Goal: Book appointment/travel/reservation

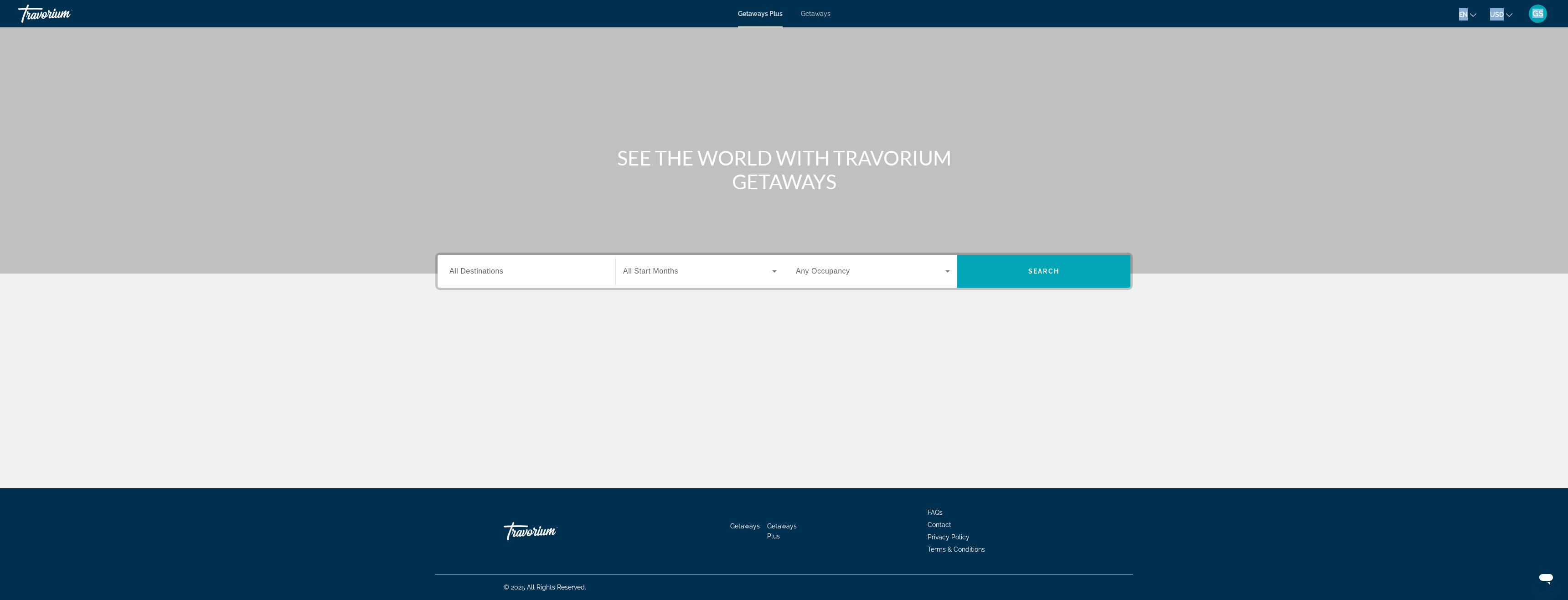
drag, startPoint x: 1131, startPoint y: 18, endPoint x: 841, endPoint y: 96, distance: 300.3
click at [758, 196] on div "Skip to main content Getaways Plus Getaways en English Español Français Italian…" at bounding box center [784, 300] width 1568 height 600
drag, startPoint x: 1393, startPoint y: 5, endPoint x: 1470, endPoint y: 2, distance: 77.1
click at [1429, 29] on div "Skip to main content Getaways Plus Getaways en English Español Français Italian…" at bounding box center [784, 300] width 1568 height 600
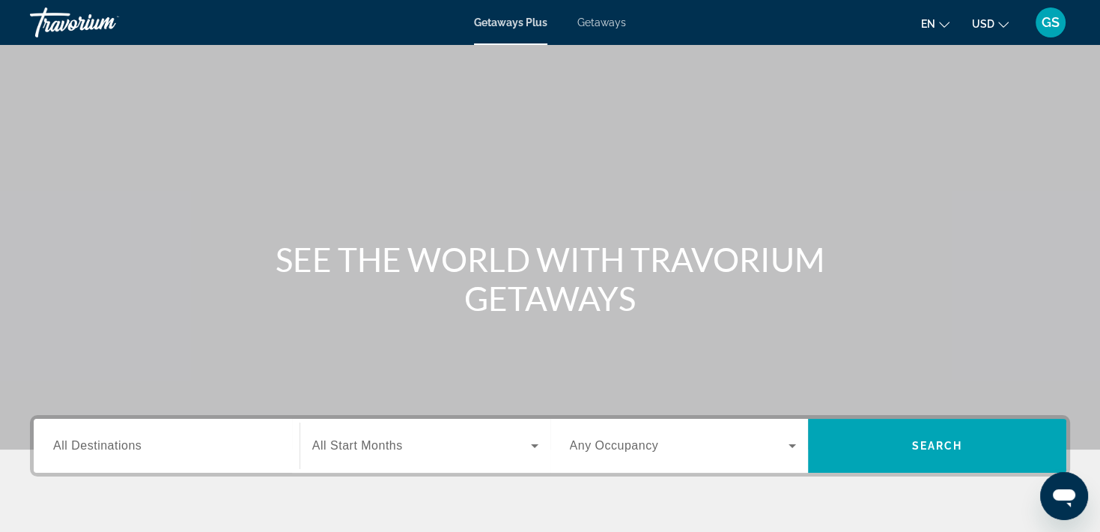
drag, startPoint x: 709, startPoint y: 10, endPoint x: 699, endPoint y: -41, distance: 51.8
click at [699, 0] on html "Skip to main content Getaways Plus Getaways en English Español Français Italian…" at bounding box center [550, 266] width 1100 height 532
drag, startPoint x: 802, startPoint y: 16, endPoint x: 789, endPoint y: -5, distance: 25.6
click at [775, 0] on html "Skip to main content Getaways Plus Getaways en English Español Français Italian…" at bounding box center [550, 266] width 1100 height 532
click at [612, 25] on span "Getaways" at bounding box center [601, 22] width 49 height 12
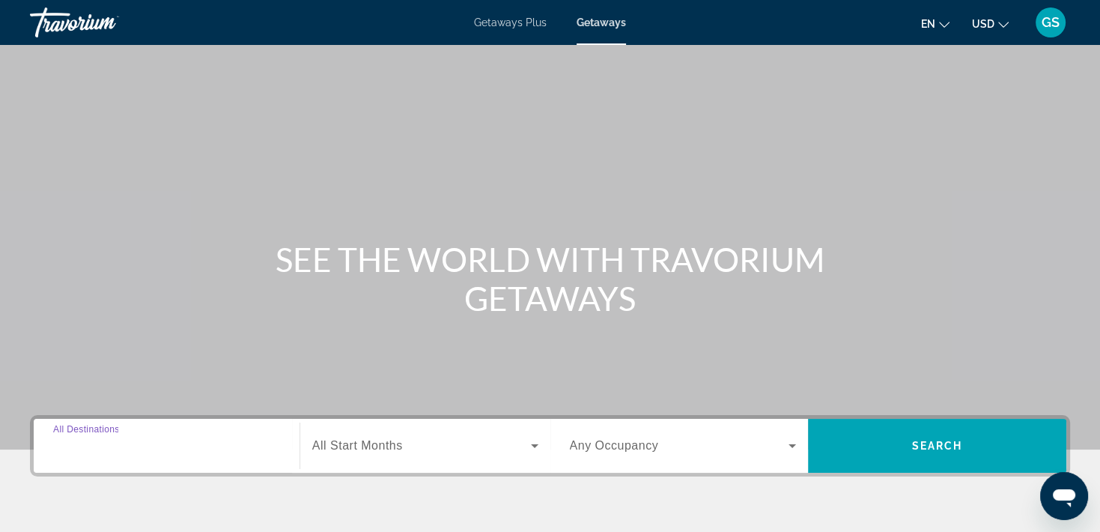
click at [171, 446] on input "Destination All Destinations" at bounding box center [166, 446] width 227 height 18
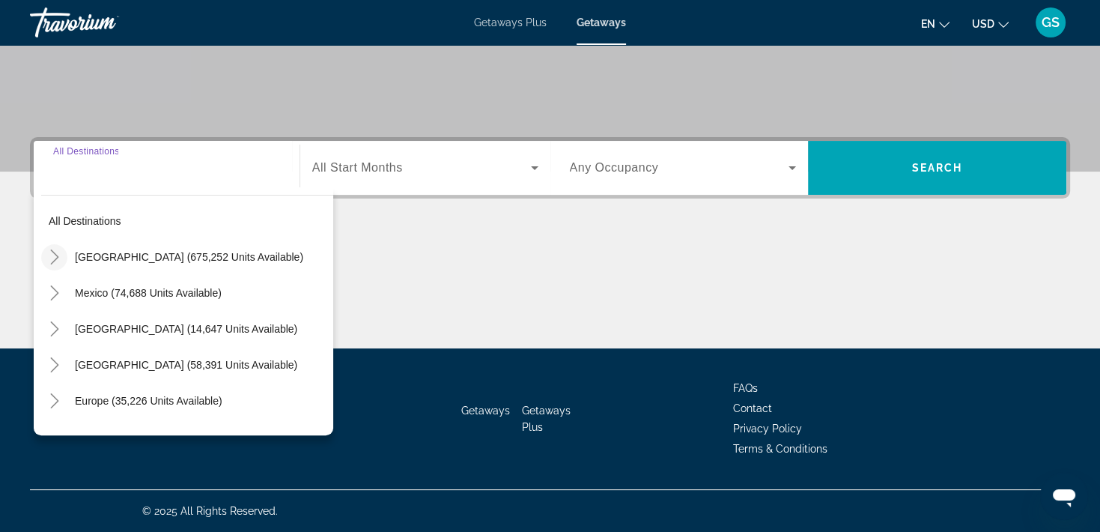
click at [55, 259] on icon "Toggle United States (675,252 units available)" at bounding box center [54, 256] width 15 height 15
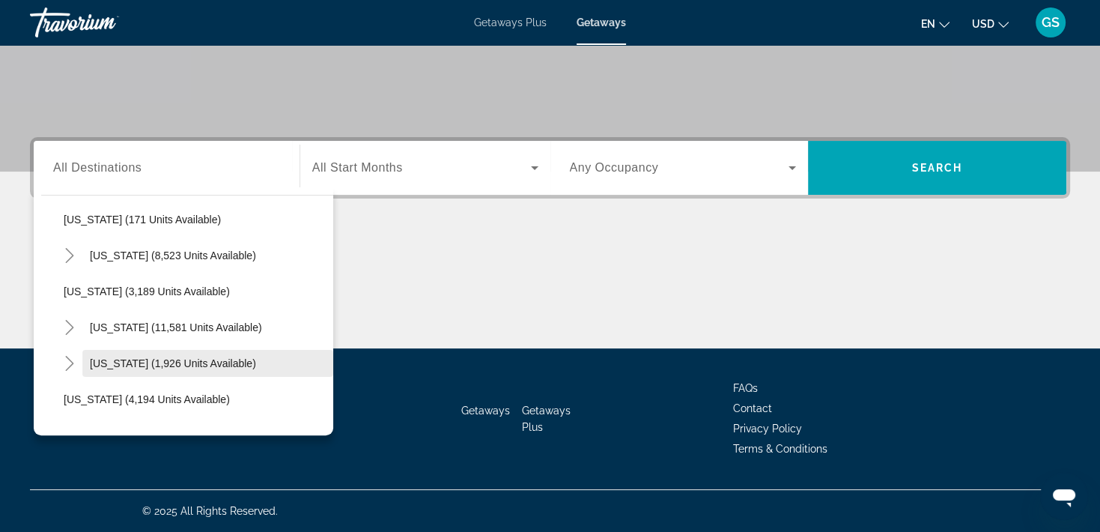
scroll to position [867, 0]
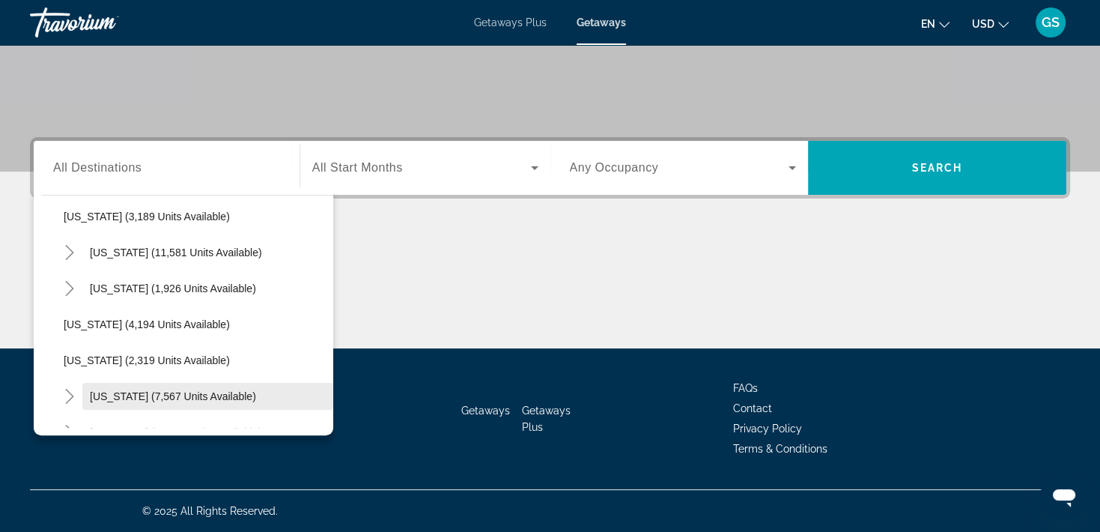
click at [122, 393] on span "[US_STATE] (7,567 units available)" at bounding box center [173, 396] width 166 height 12
type input "**********"
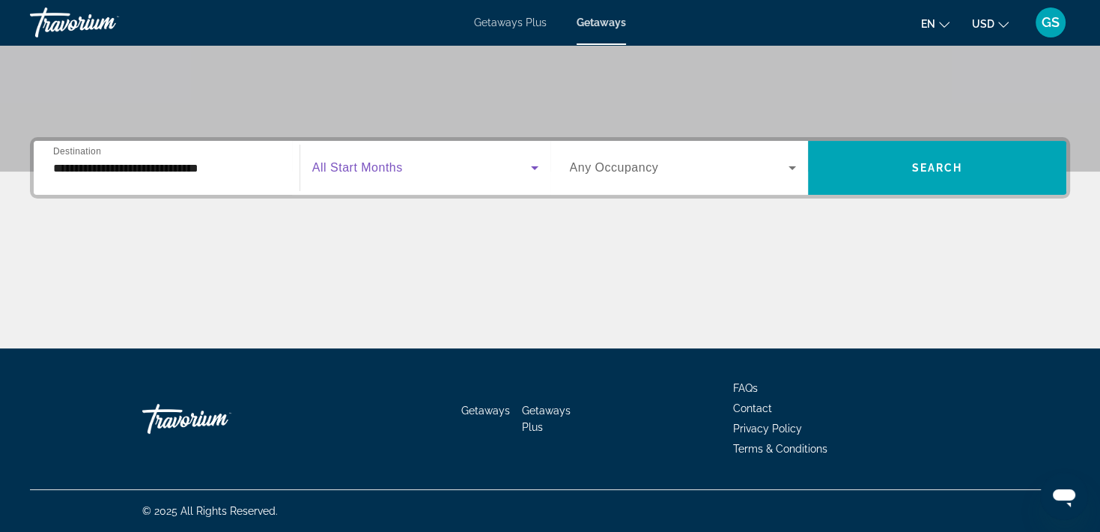
click at [407, 172] on span "Search widget" at bounding box center [421, 168] width 219 height 18
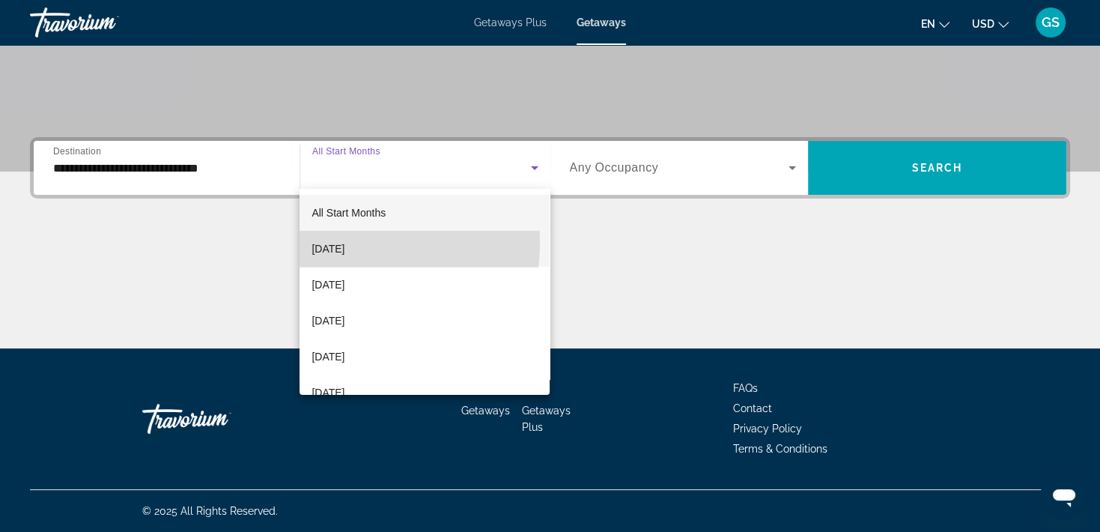
click at [344, 243] on span "[DATE]" at bounding box center [328, 249] width 33 height 18
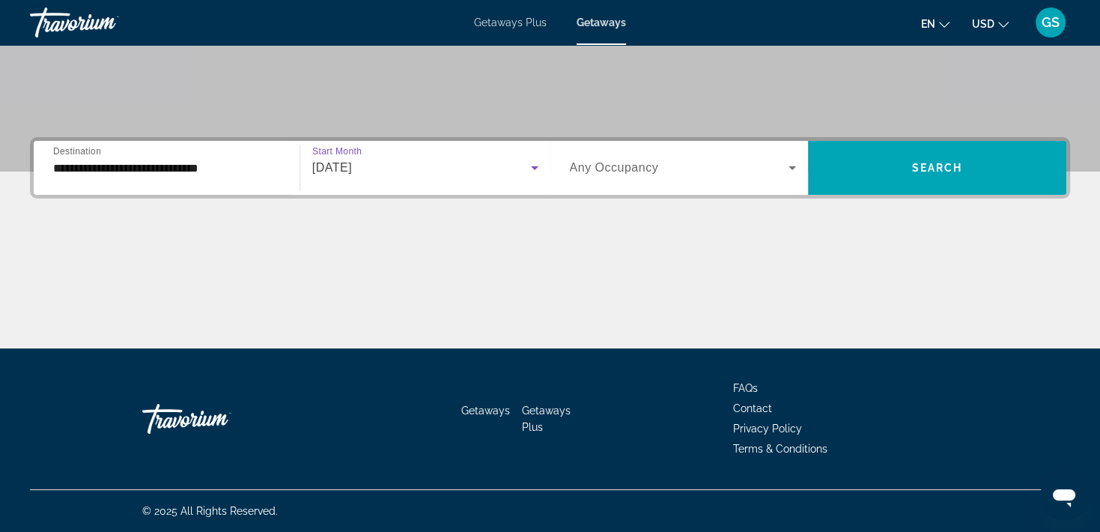
click at [608, 165] on span "Any Occupancy" at bounding box center [614, 167] width 89 height 13
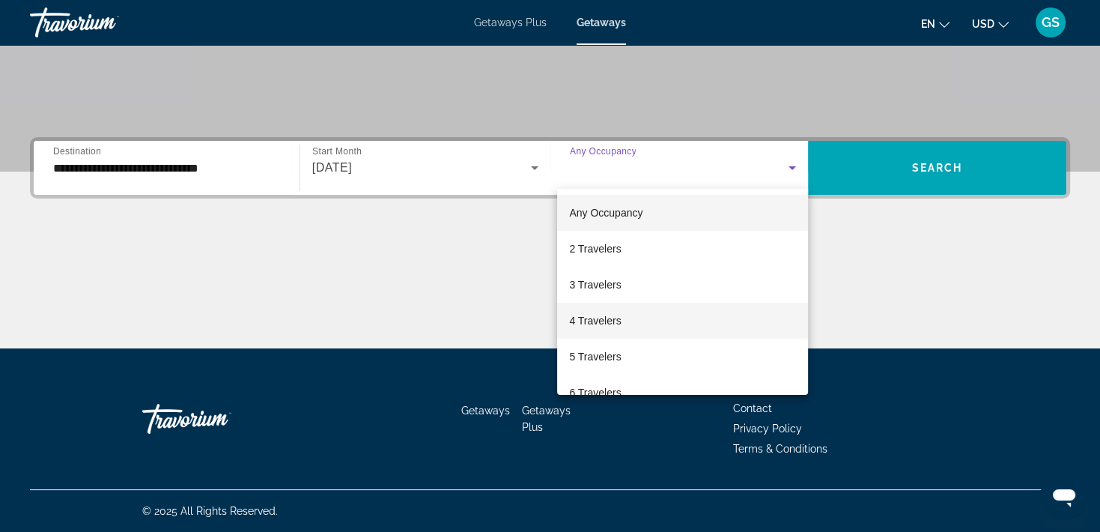
click at [601, 321] on span "4 Travelers" at bounding box center [595, 321] width 52 height 18
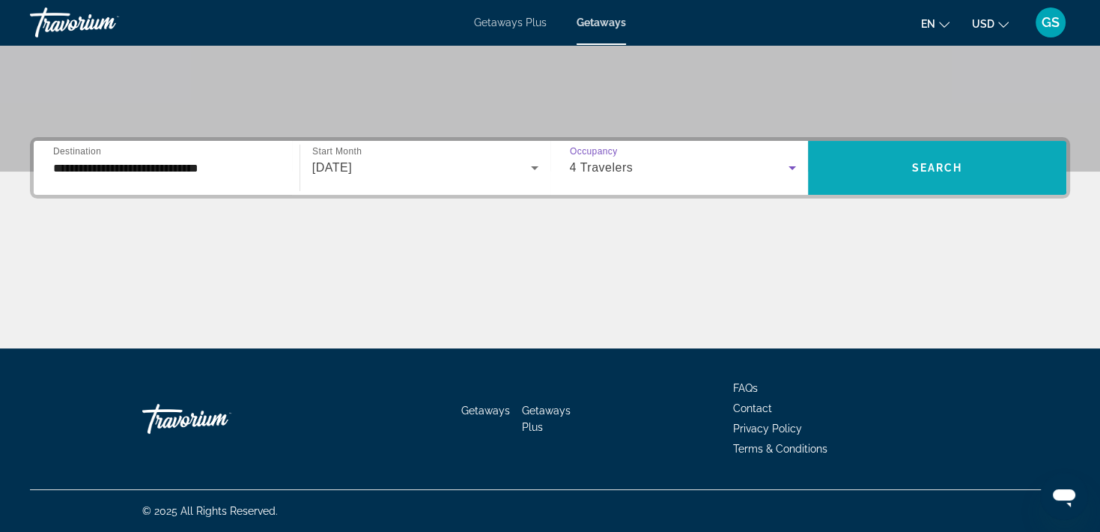
click at [775, 162] on span "Search" at bounding box center [937, 168] width 51 height 12
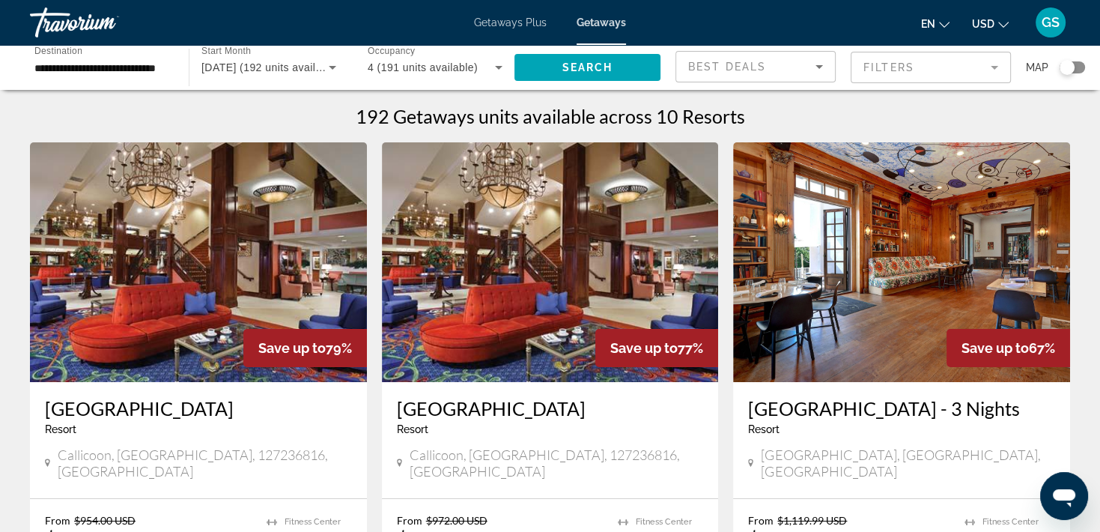
click at [225, 278] on img "Main content" at bounding box center [198, 262] width 337 height 240
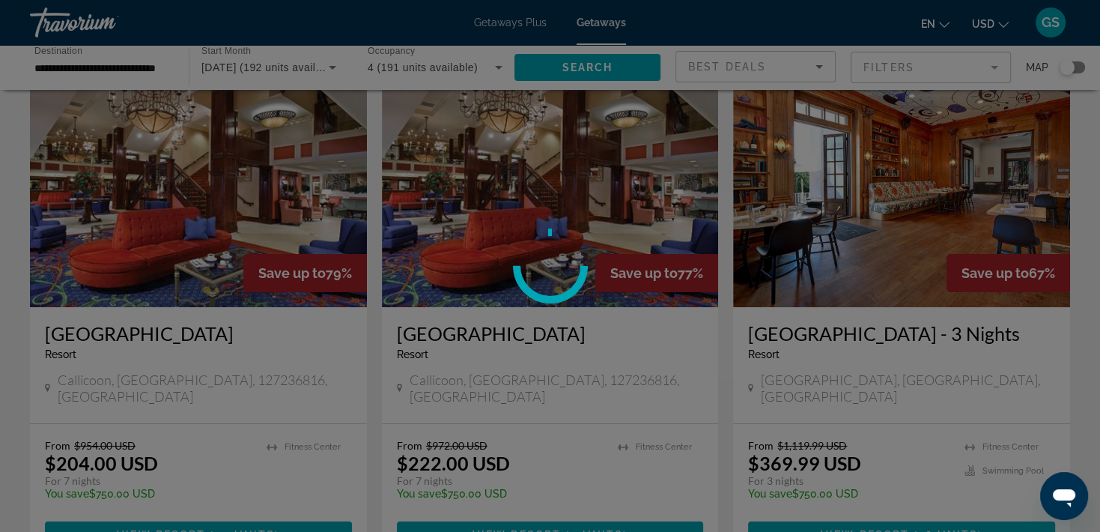
scroll to position [150, 0]
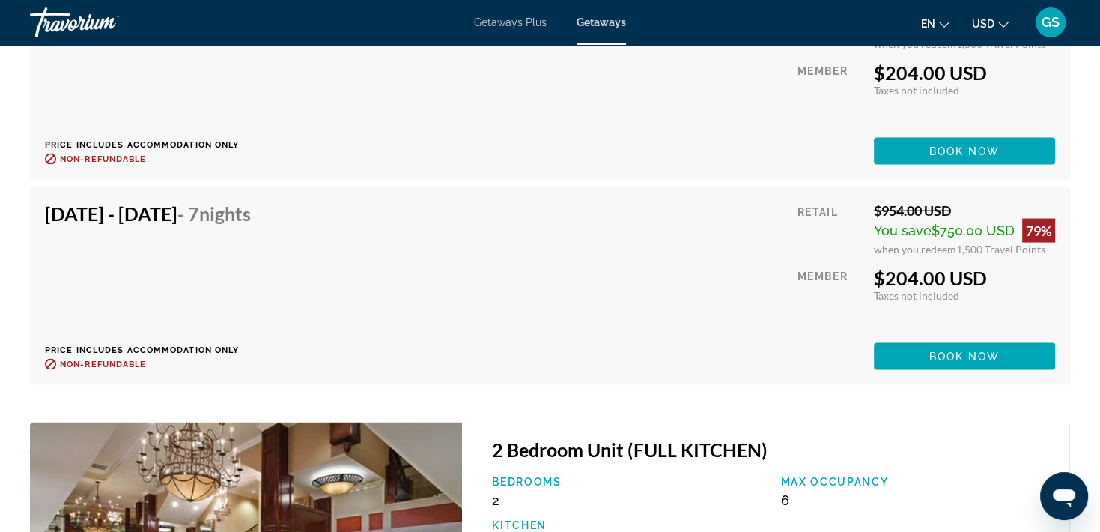
scroll to position [3069, 0]
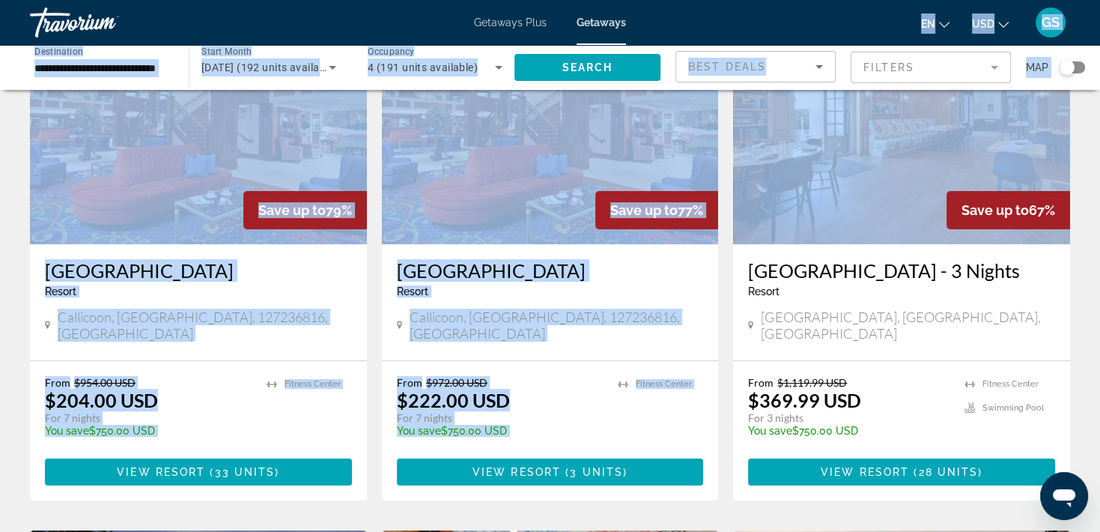
scroll to position [45, 0]
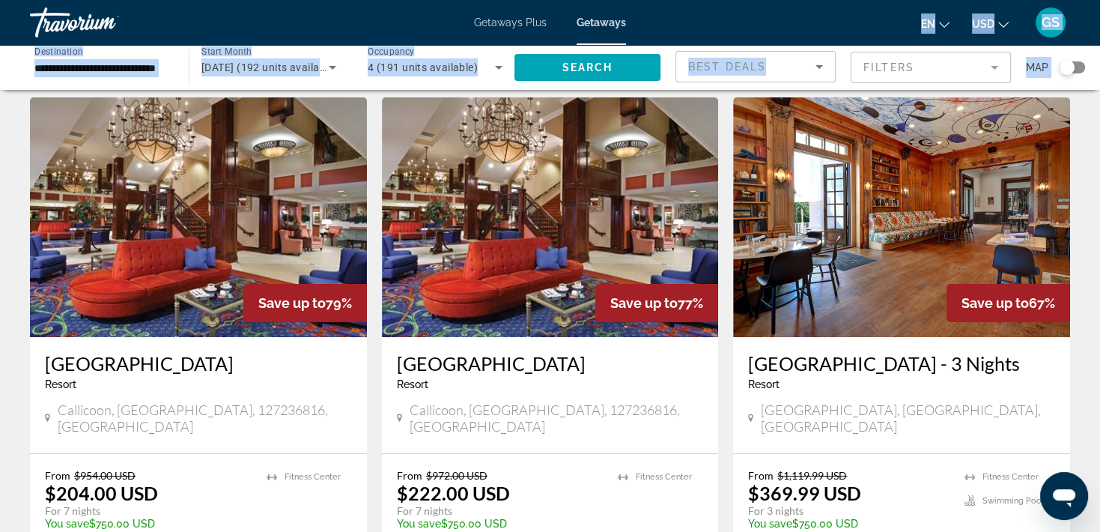
drag, startPoint x: 844, startPoint y: 16, endPoint x: 845, endPoint y: -1, distance: 17.3
click at [775, 0] on html "**********" at bounding box center [550, 221] width 1100 height 532
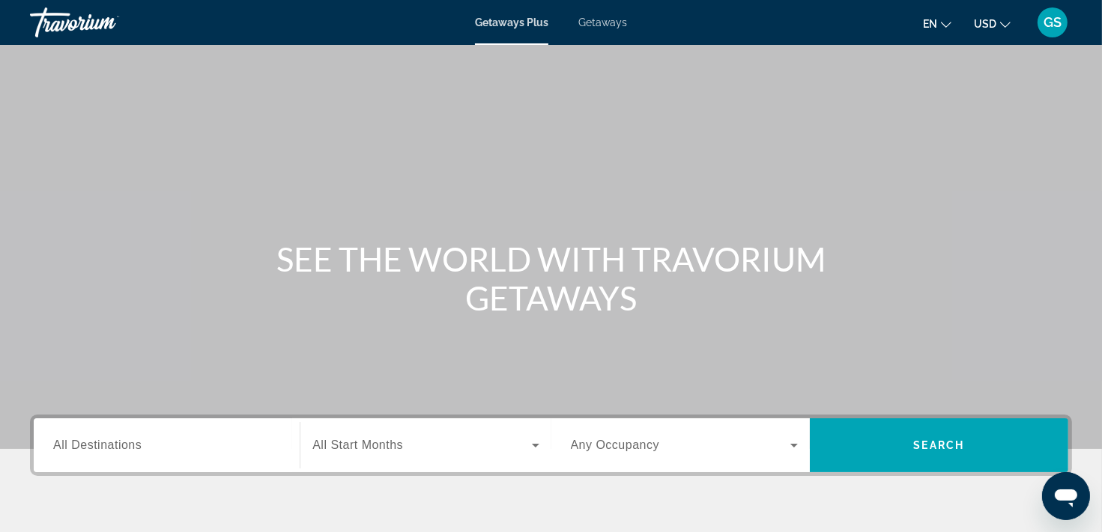
click at [613, 25] on span "Getaways" at bounding box center [602, 22] width 49 height 12
click at [117, 447] on span "All Destinations" at bounding box center [97, 445] width 88 height 13
click at [117, 447] on input "Destination All Destinations" at bounding box center [166, 446] width 227 height 18
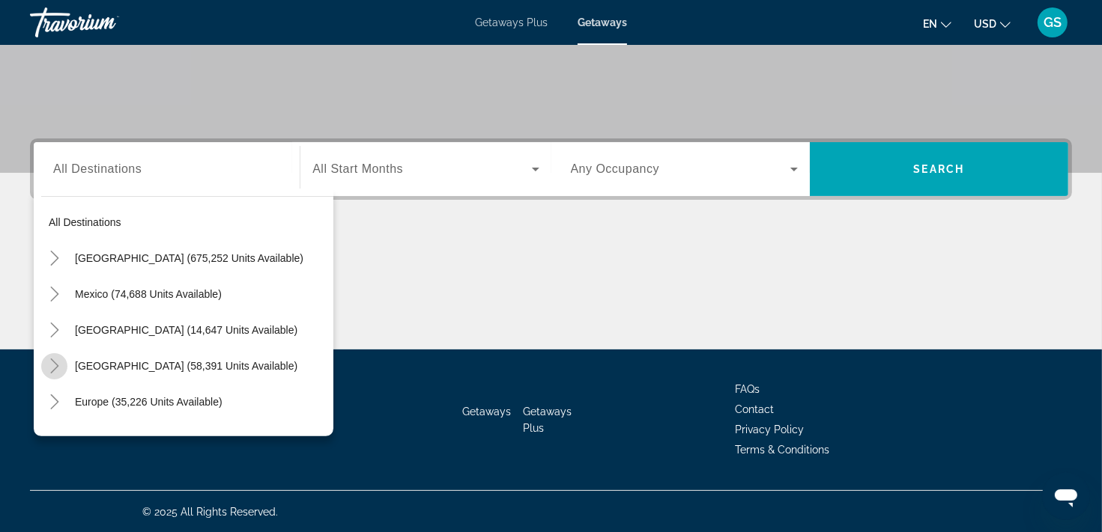
click at [54, 364] on icon "Toggle Caribbean & Atlantic Islands (58,391 units available)" at bounding box center [54, 366] width 15 height 15
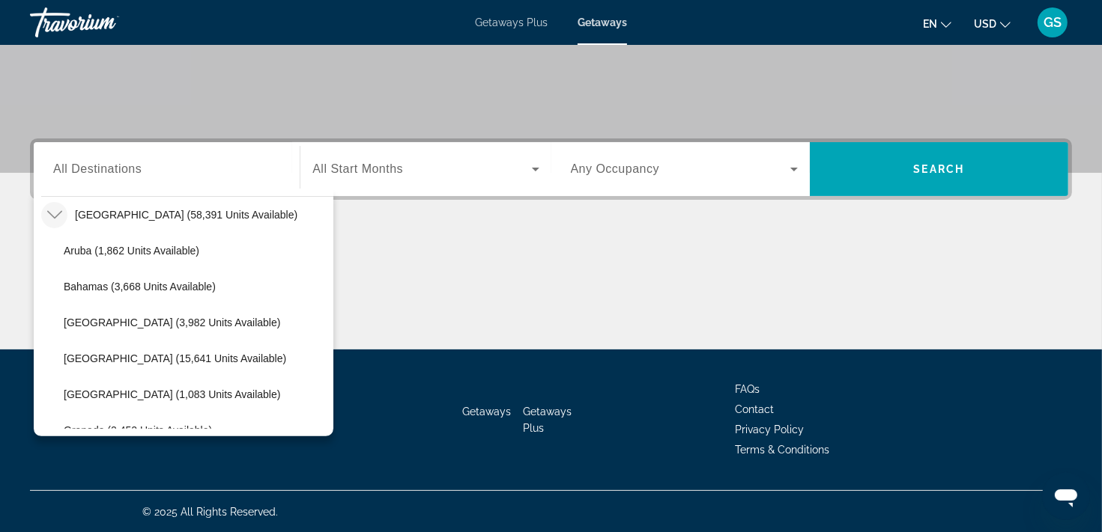
scroll to position [226, 0]
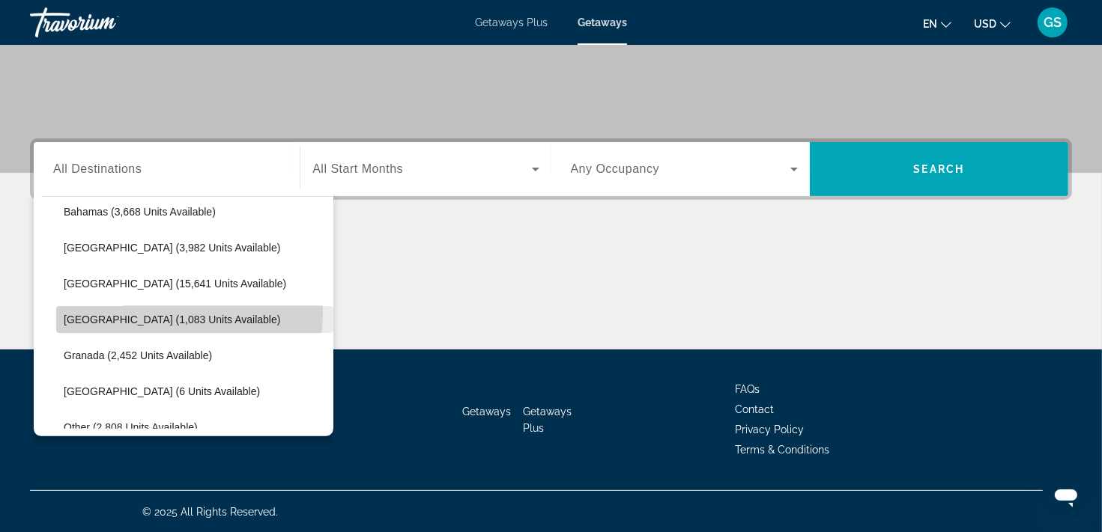
click at [127, 314] on span "[GEOGRAPHIC_DATA] (1,083 units available)" at bounding box center [172, 320] width 216 height 12
type input "**********"
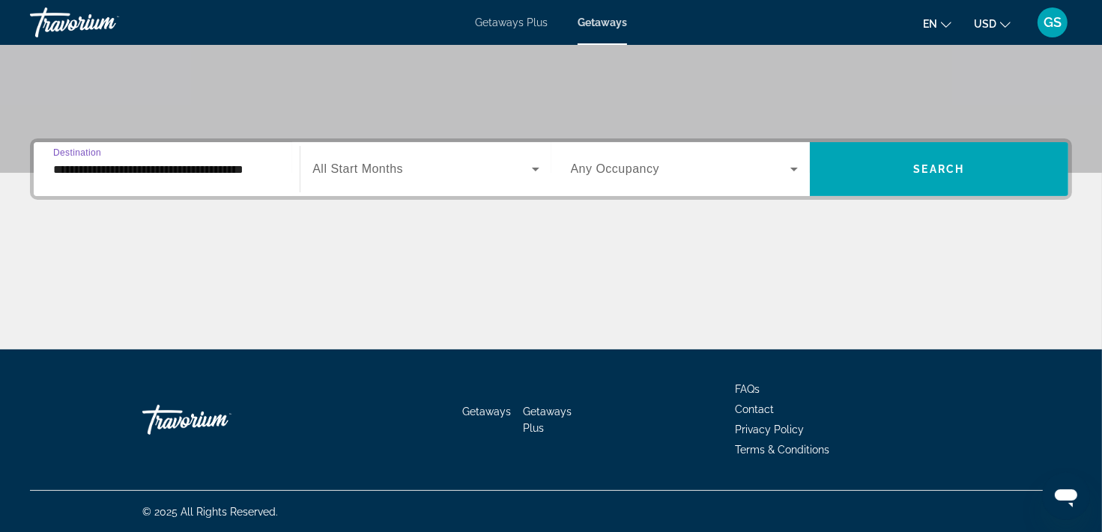
click at [366, 165] on span "All Start Months" at bounding box center [357, 168] width 91 height 13
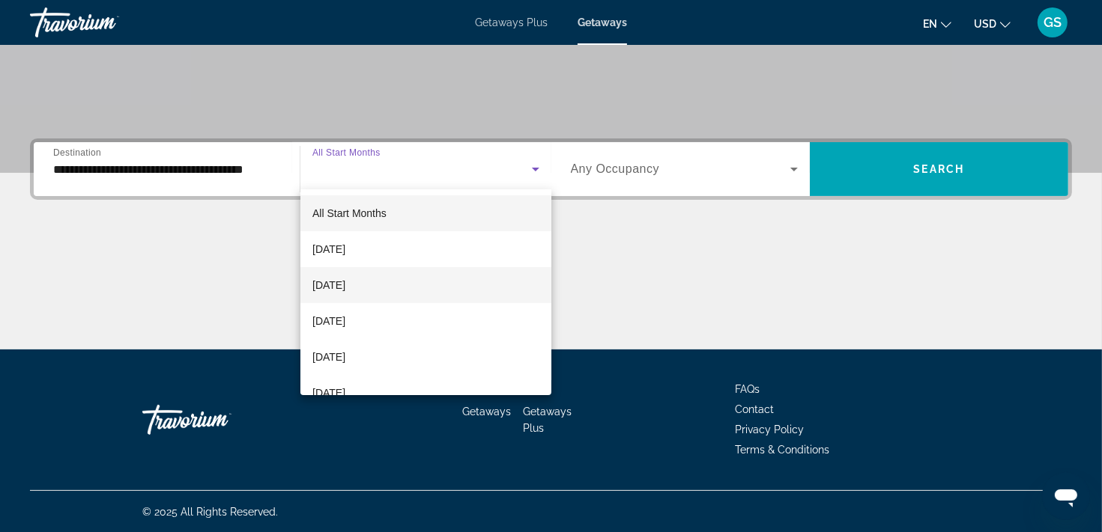
click at [345, 282] on span "[DATE]" at bounding box center [328, 285] width 33 height 18
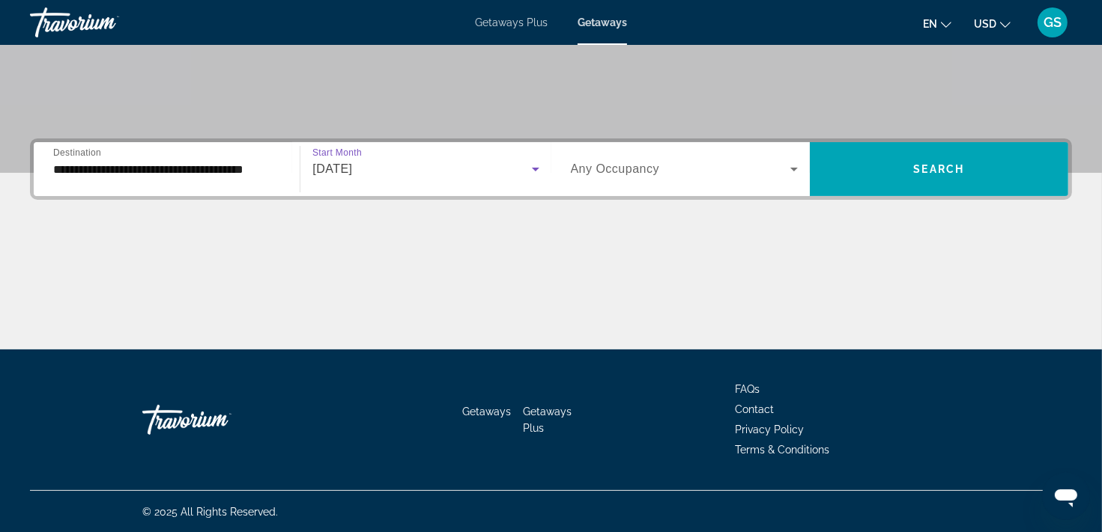
click at [792, 171] on icon "Search widget" at bounding box center [794, 169] width 18 height 18
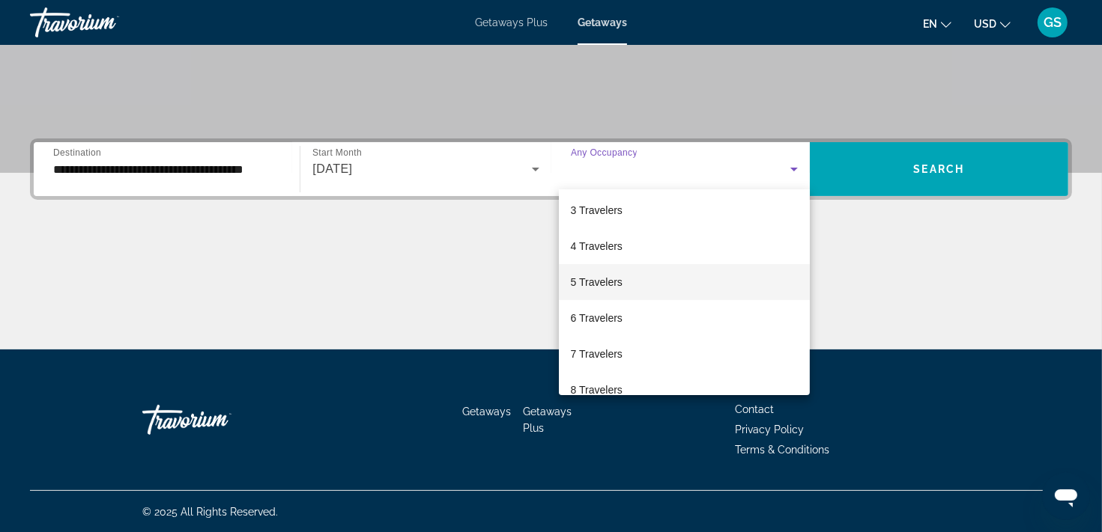
scroll to position [150, 0]
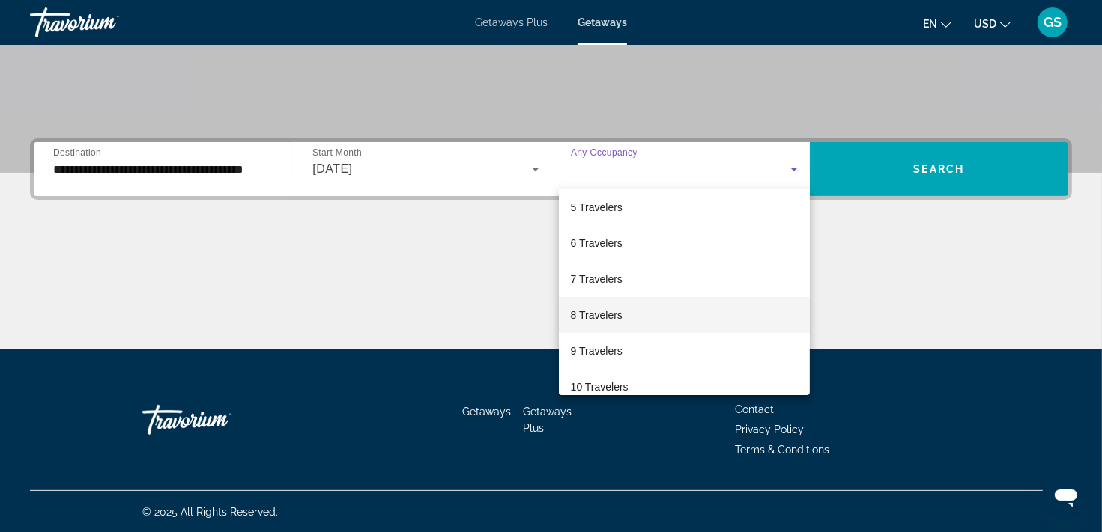
click at [582, 316] on span "8 Travelers" at bounding box center [597, 315] width 52 height 18
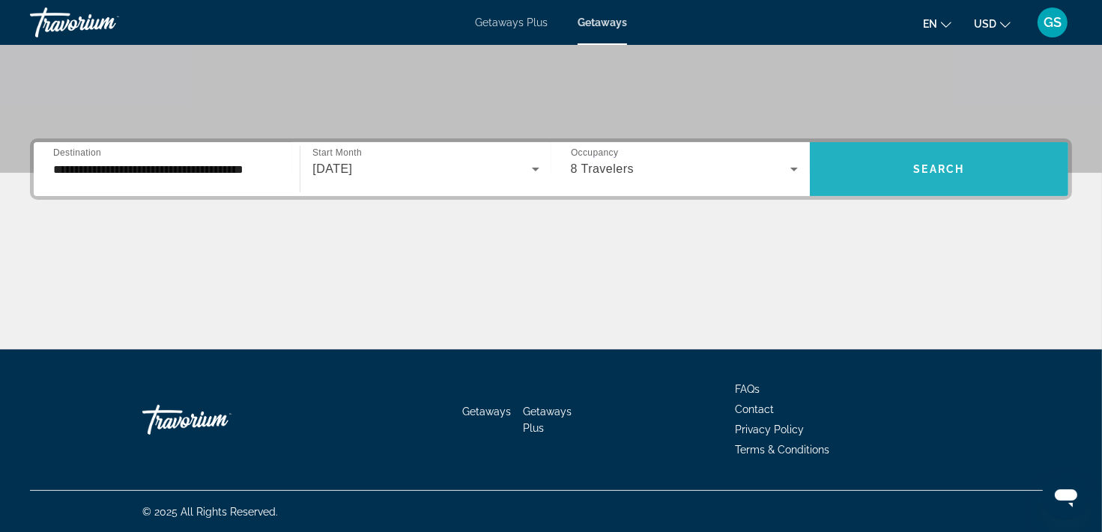
click at [950, 171] on span "Search" at bounding box center [939, 169] width 51 height 12
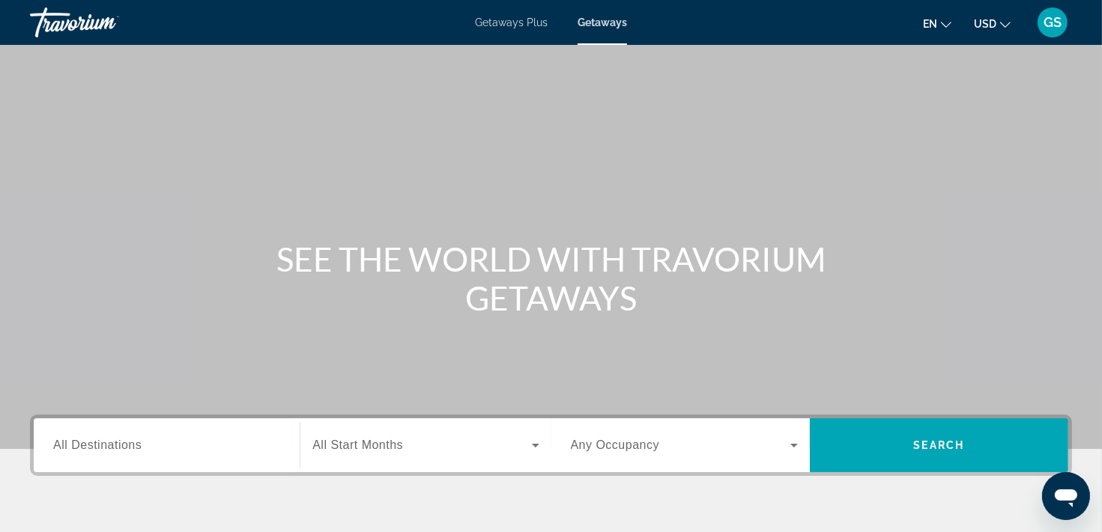
click at [106, 445] on span "All Destinations" at bounding box center [97, 445] width 88 height 13
click at [106, 445] on input "Destination All Destinations" at bounding box center [166, 446] width 227 height 18
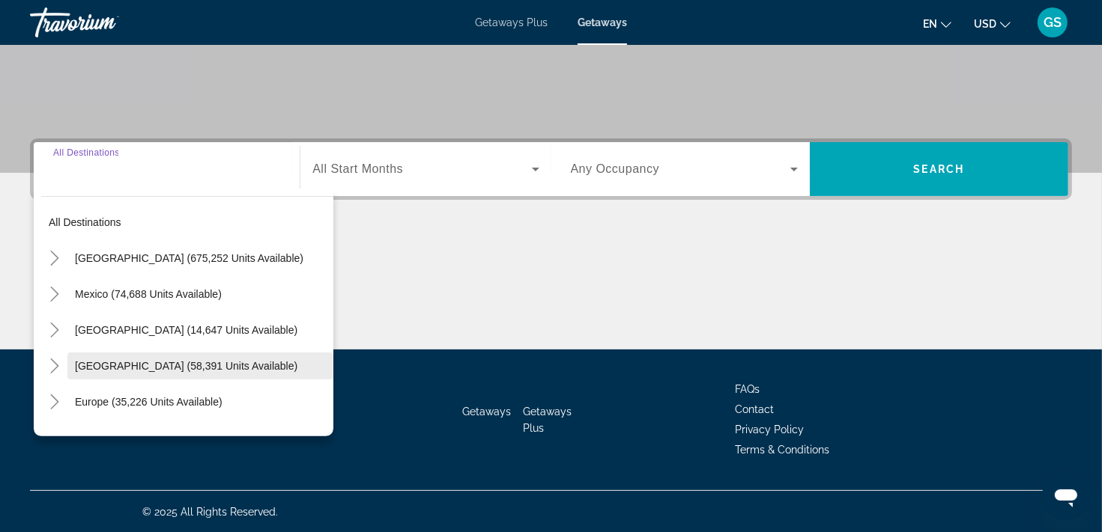
scroll to position [75, 0]
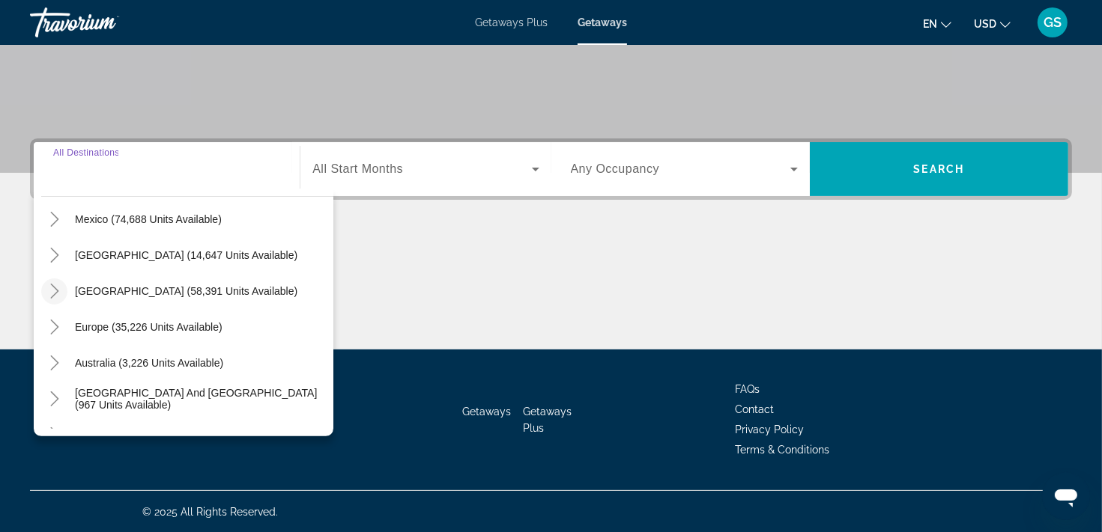
click at [54, 295] on icon "Toggle Caribbean & Atlantic Islands (58,391 units available)" at bounding box center [54, 291] width 15 height 15
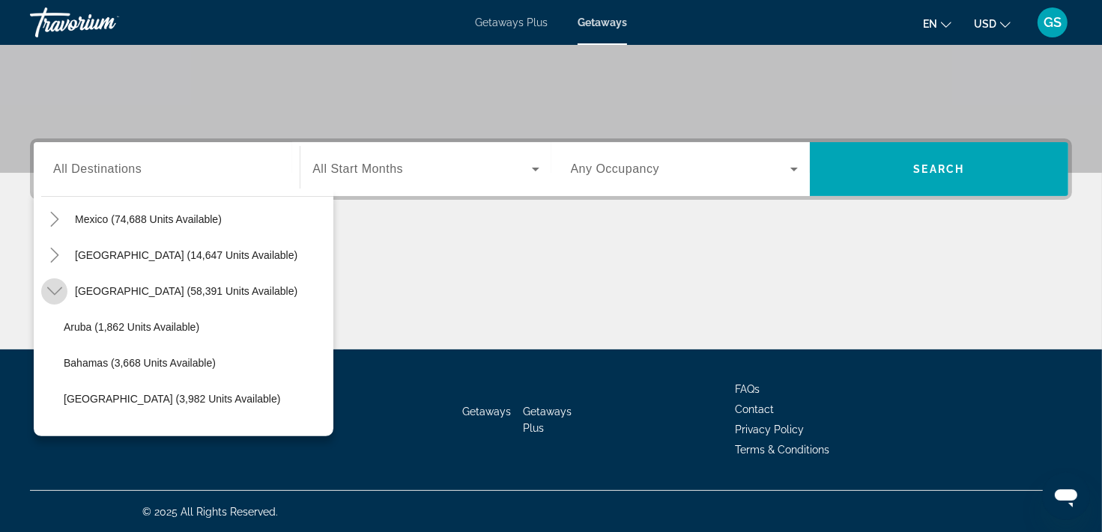
scroll to position [151, 0]
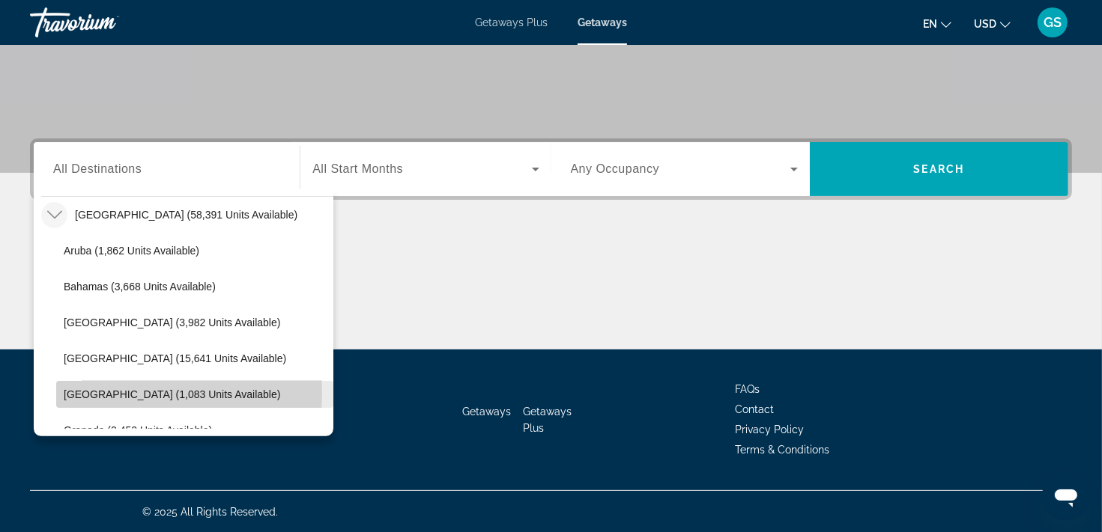
click at [106, 392] on span "Dominican Republic (1,083 units available)" at bounding box center [172, 395] width 216 height 12
type input "**********"
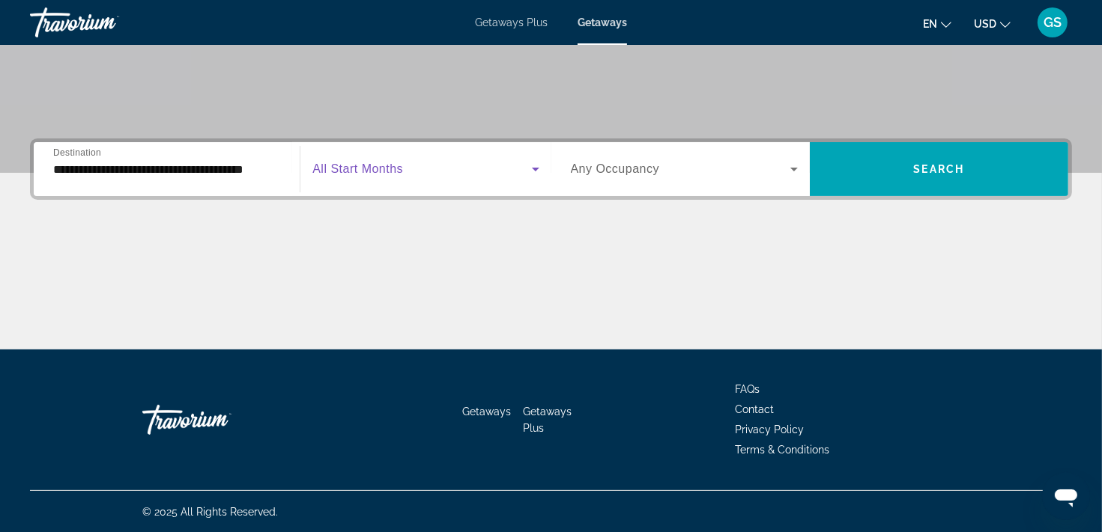
click at [437, 174] on span "Search widget" at bounding box center [421, 169] width 219 height 18
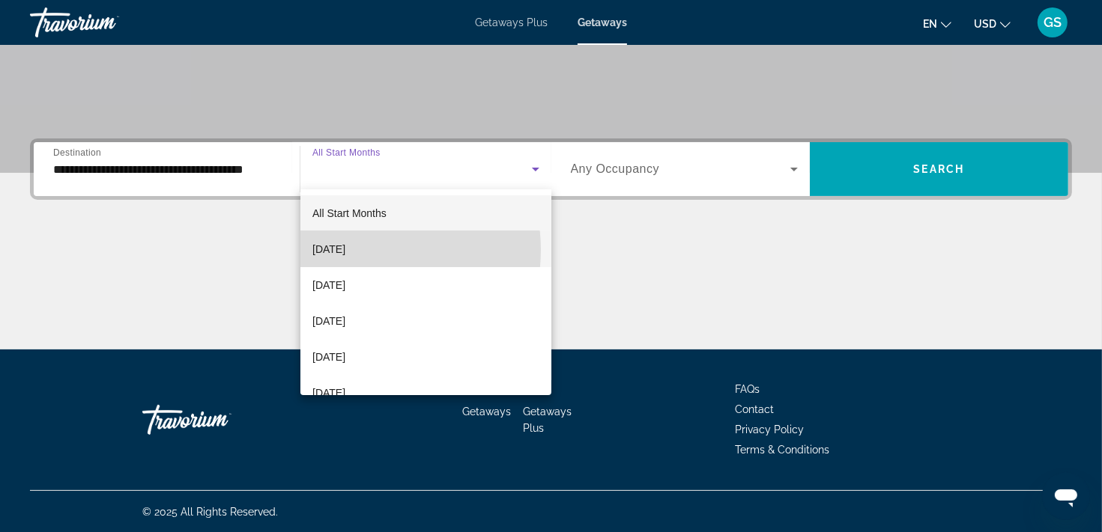
click at [345, 250] on span "[DATE]" at bounding box center [328, 249] width 33 height 18
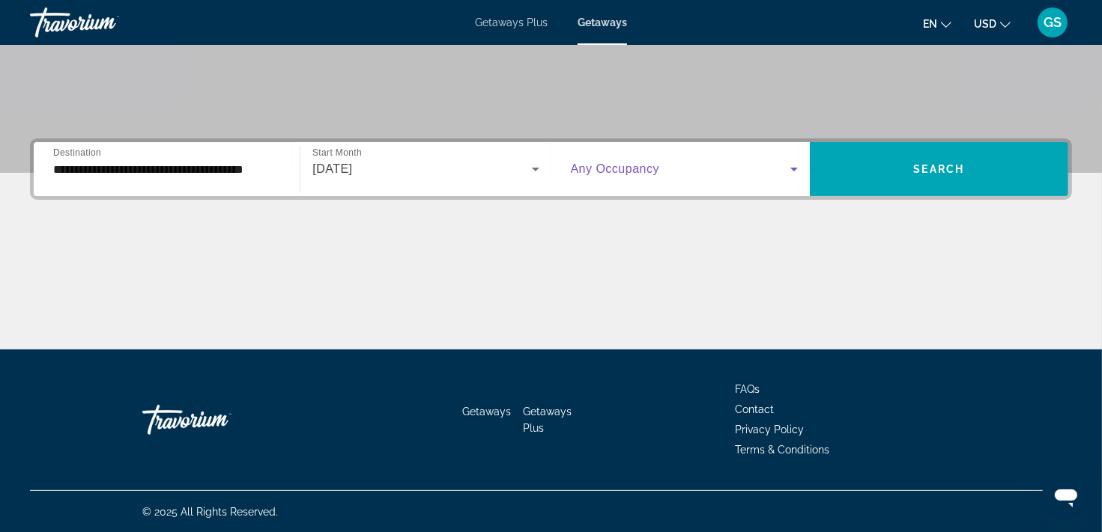
click at [731, 165] on span "Search widget" at bounding box center [680, 169] width 219 height 18
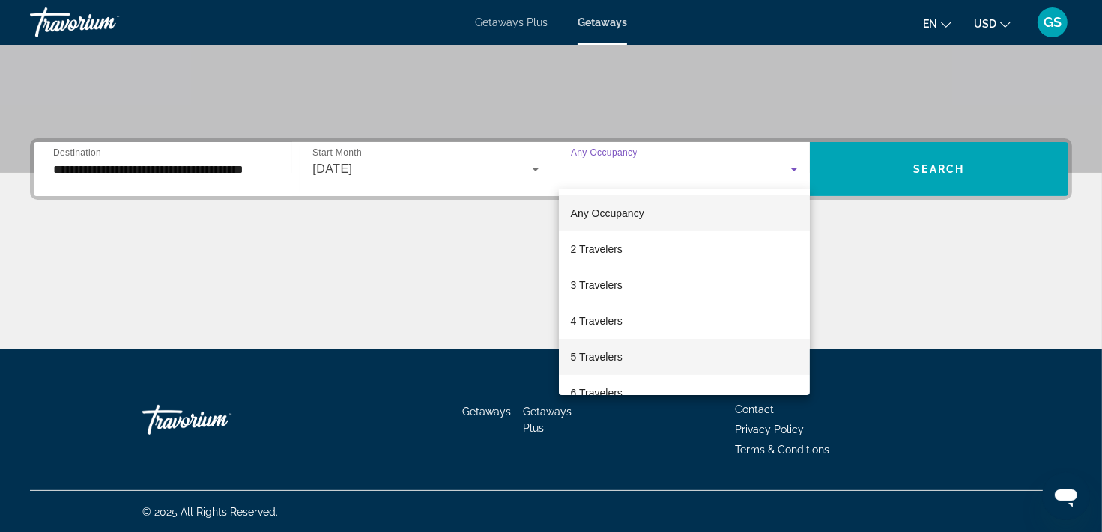
scroll to position [150, 0]
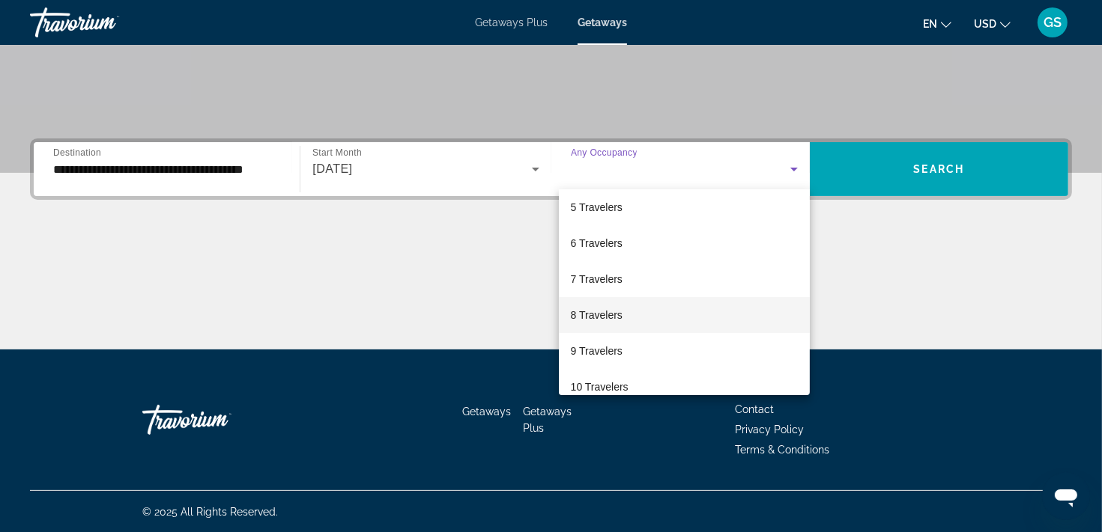
click at [607, 312] on span "8 Travelers" at bounding box center [597, 315] width 52 height 18
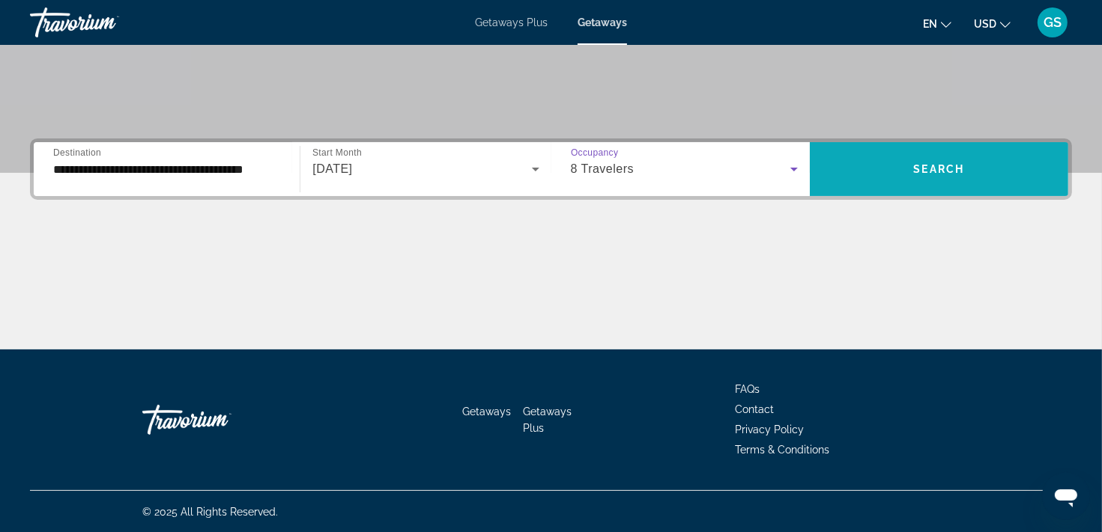
click at [970, 166] on span "Search widget" at bounding box center [938, 169] width 258 height 36
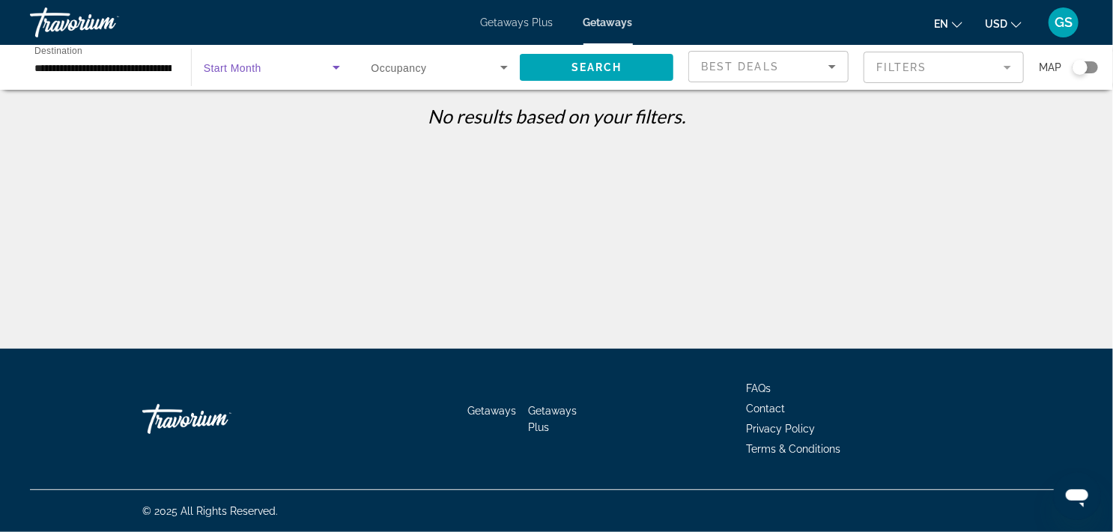
click at [314, 71] on span "Search widget" at bounding box center [268, 67] width 129 height 18
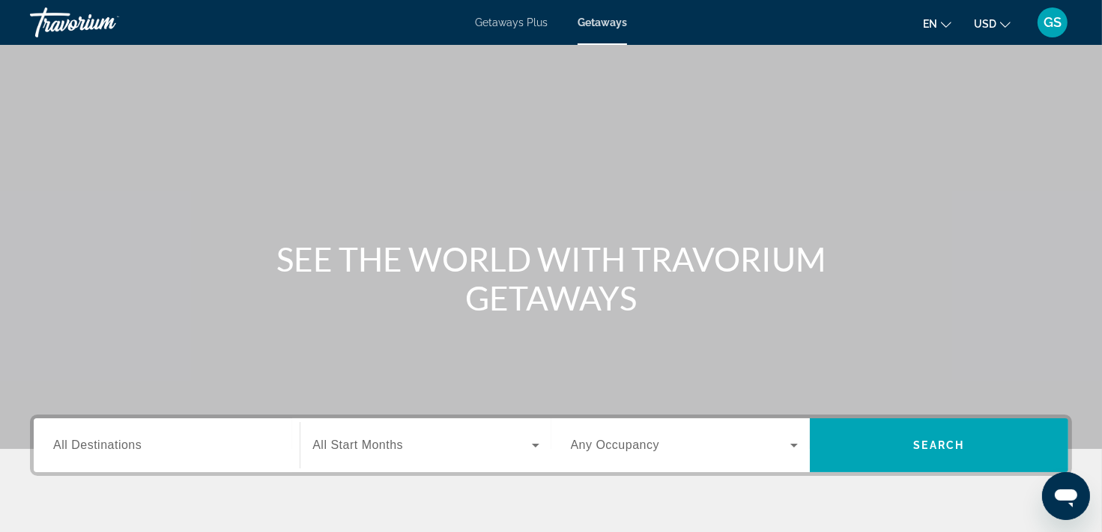
click at [158, 433] on div "Search widget" at bounding box center [166, 446] width 227 height 43
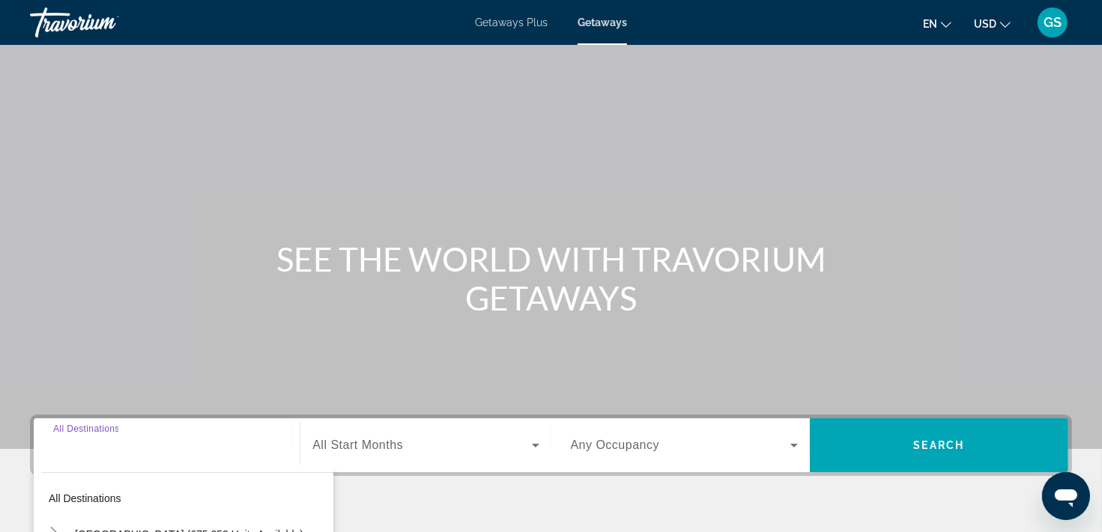
scroll to position [276, 0]
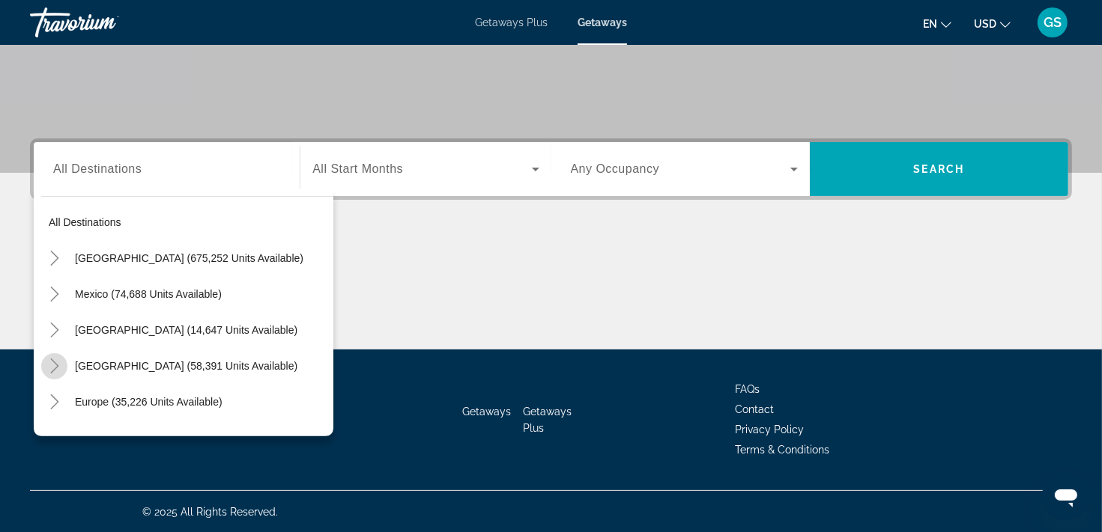
click at [56, 366] on icon "Toggle Caribbean & Atlantic Islands (58,391 units available)" at bounding box center [54, 366] width 8 height 15
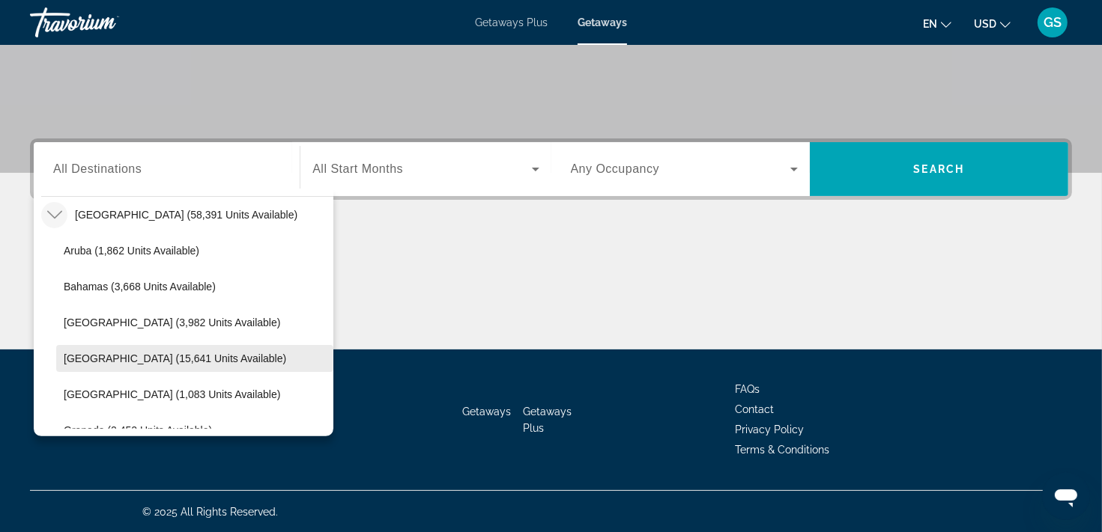
scroll to position [226, 0]
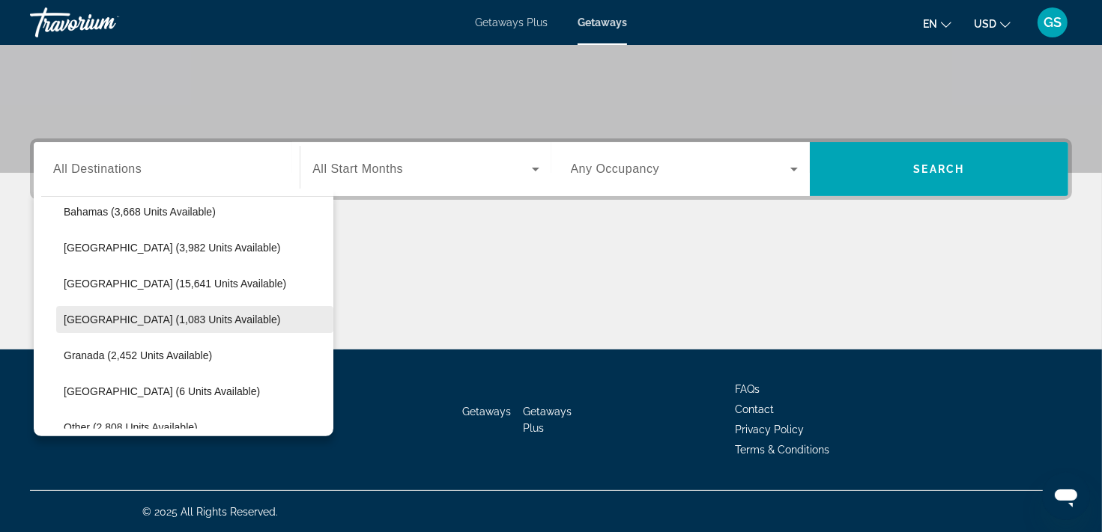
click at [106, 322] on span "Dominican Republic (1,083 units available)" at bounding box center [172, 320] width 216 height 12
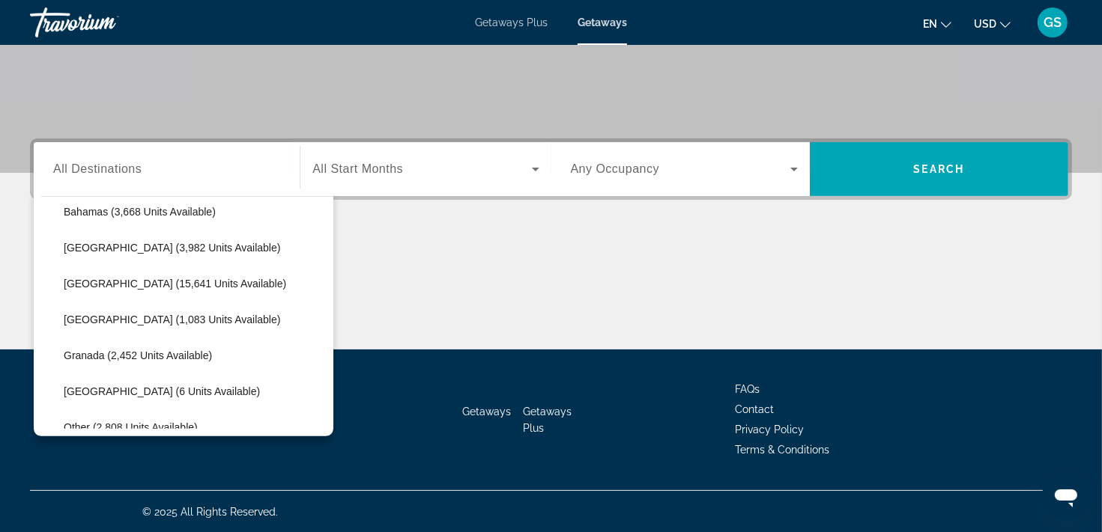
type input "**********"
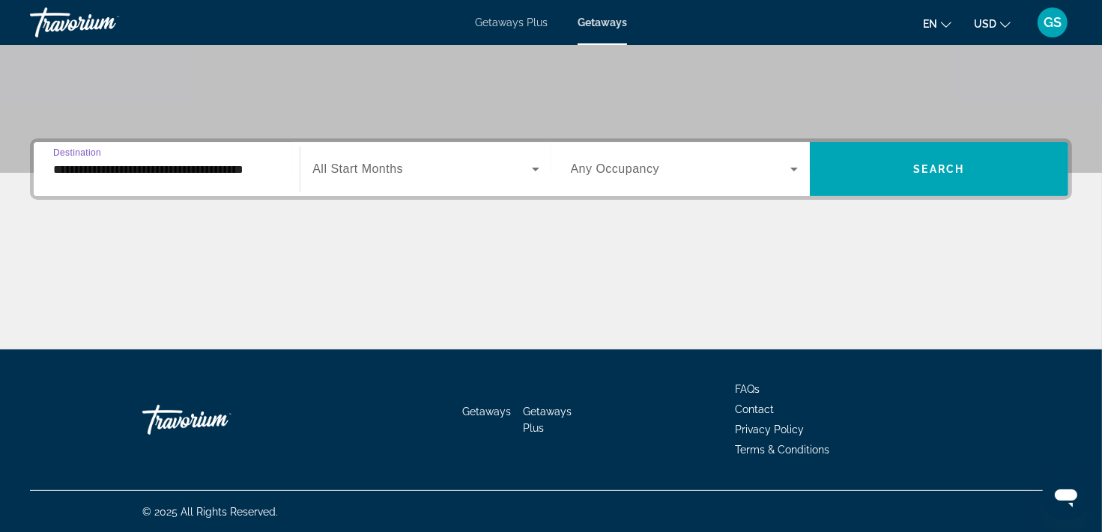
click at [450, 177] on div "Search widget" at bounding box center [425, 169] width 226 height 42
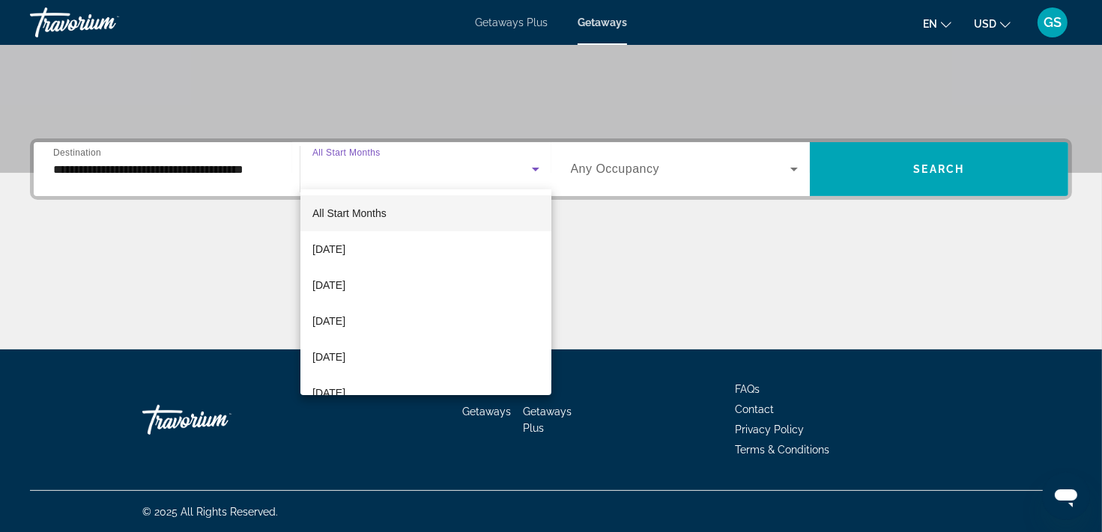
drag, startPoint x: 377, startPoint y: 251, endPoint x: 663, endPoint y: 204, distance: 289.9
click at [345, 243] on span "[DATE]" at bounding box center [328, 249] width 33 height 18
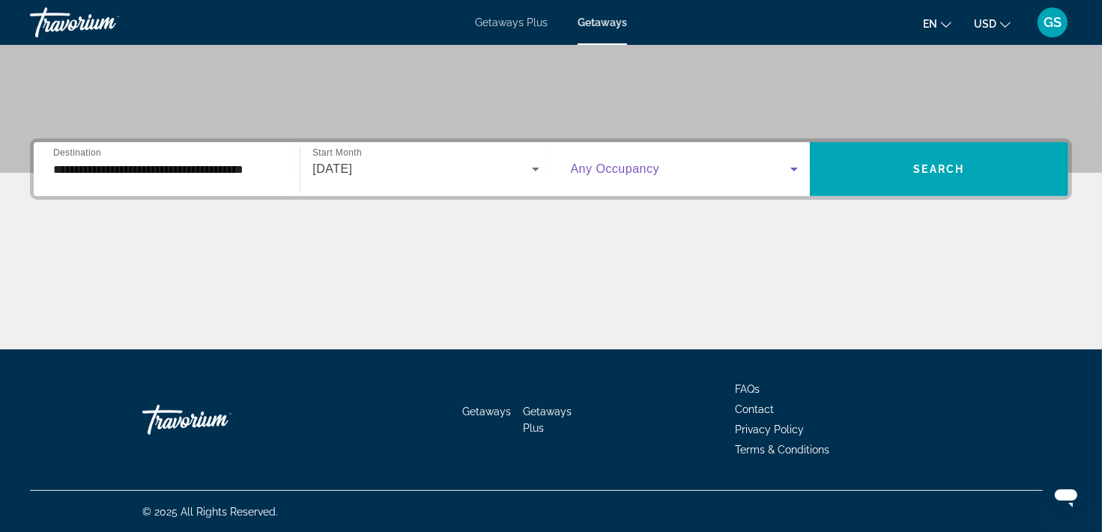
click at [791, 168] on icon "Search widget" at bounding box center [793, 170] width 7 height 4
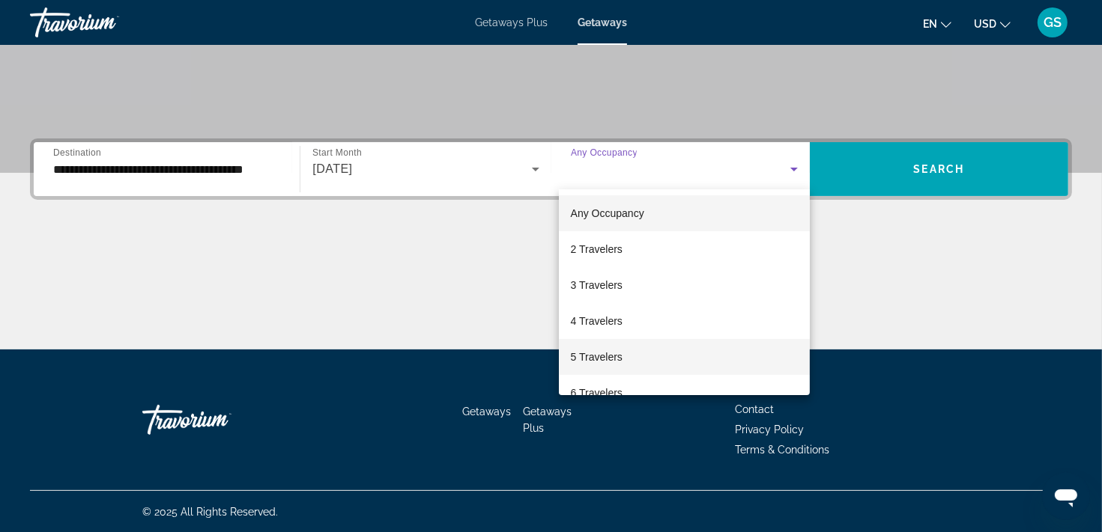
scroll to position [75, 0]
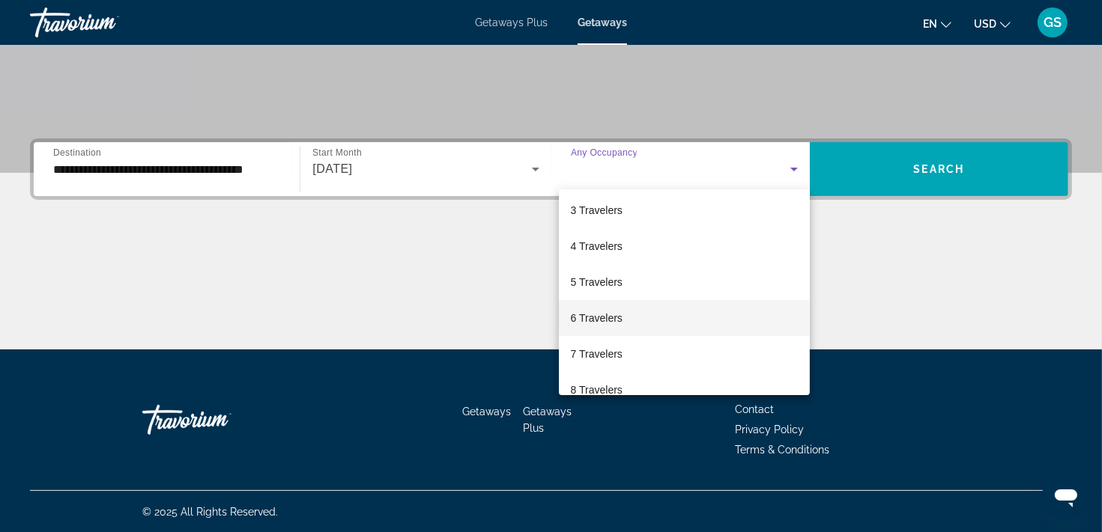
click at [605, 318] on span "6 Travelers" at bounding box center [597, 318] width 52 height 18
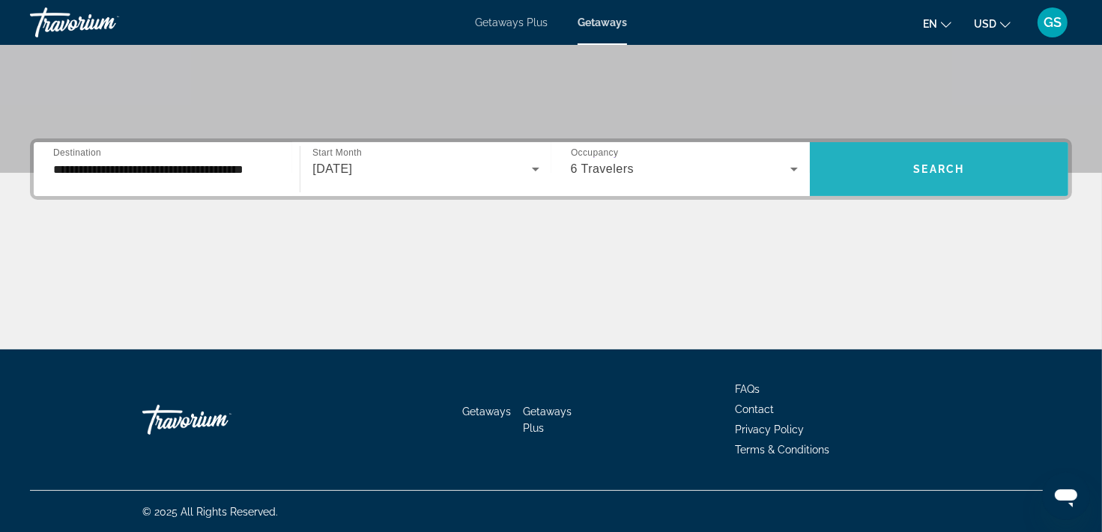
click at [929, 168] on span "Search" at bounding box center [939, 169] width 51 height 12
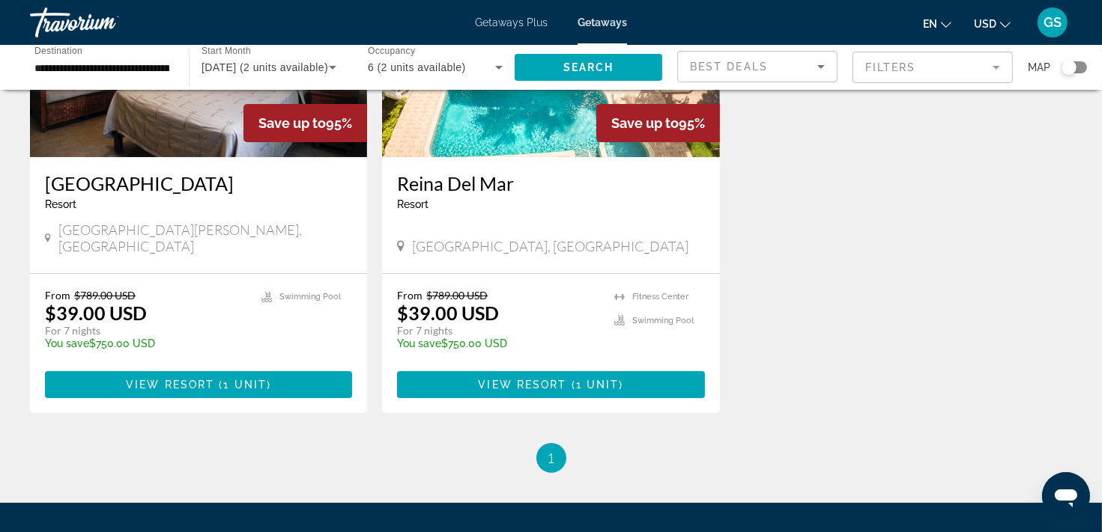
scroll to position [75, 0]
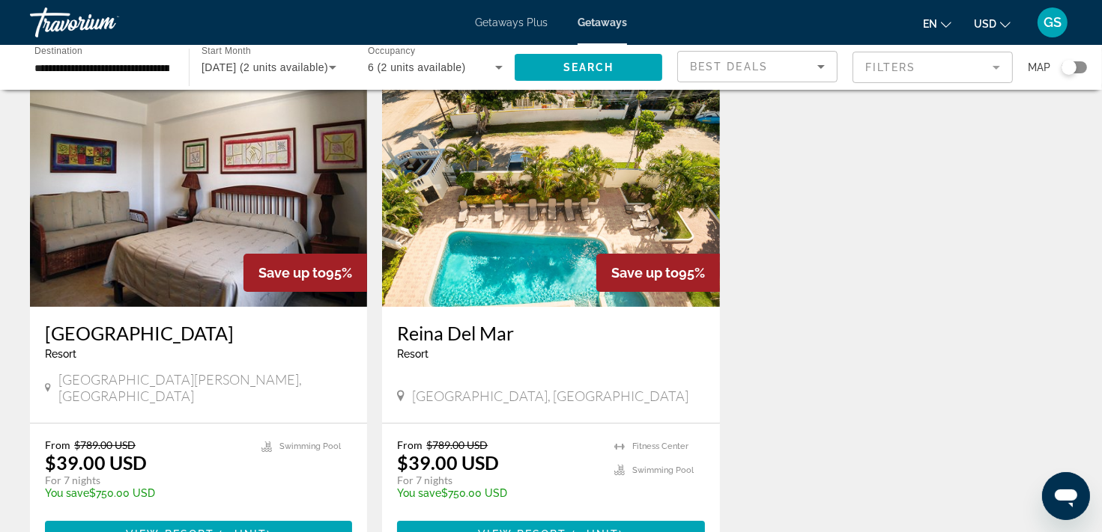
click at [592, 204] on img "Main content" at bounding box center [550, 187] width 337 height 240
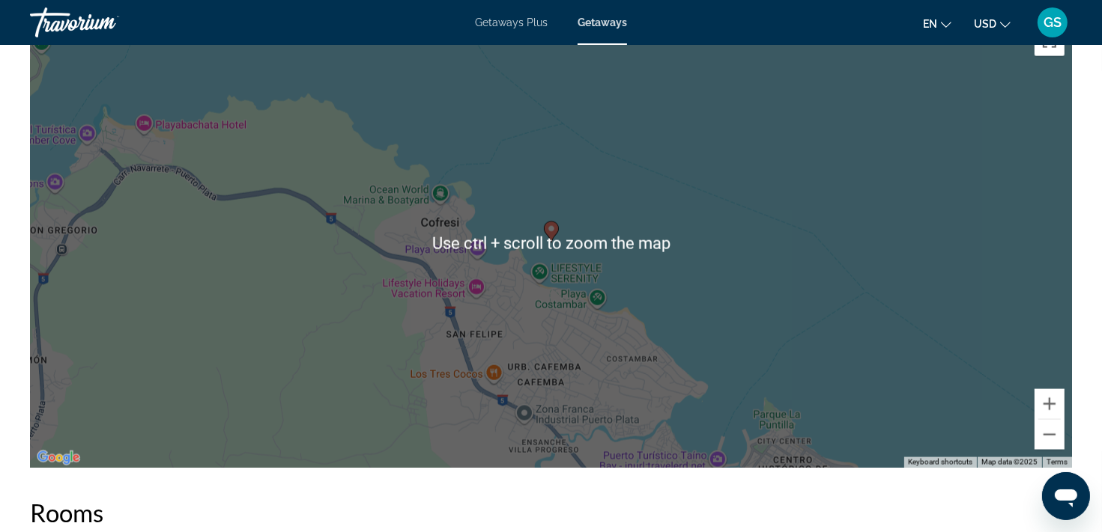
scroll to position [1423, 0]
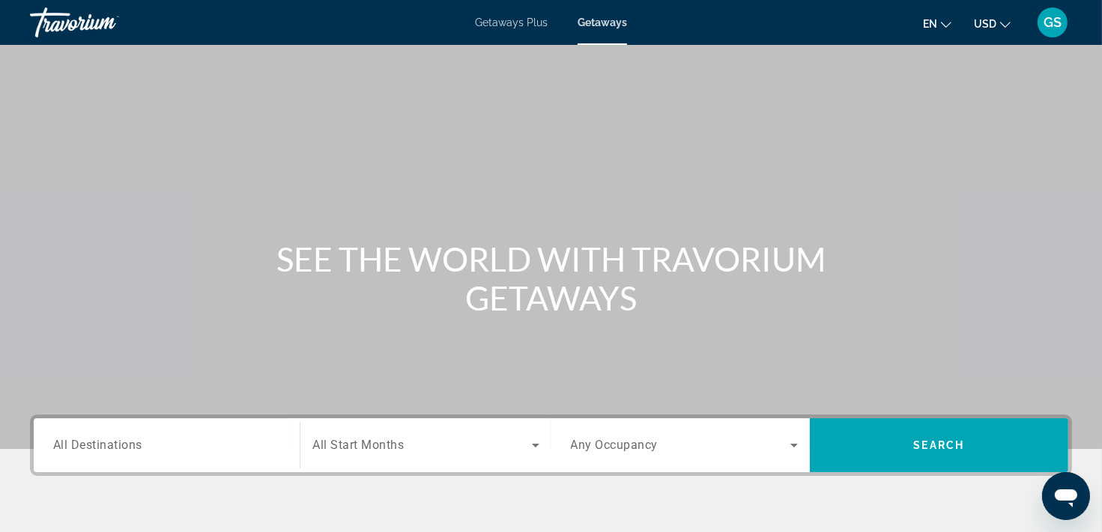
click at [141, 449] on span "All Destinations" at bounding box center [97, 445] width 89 height 14
click at [141, 449] on input "Destination All Destinations" at bounding box center [166, 446] width 227 height 18
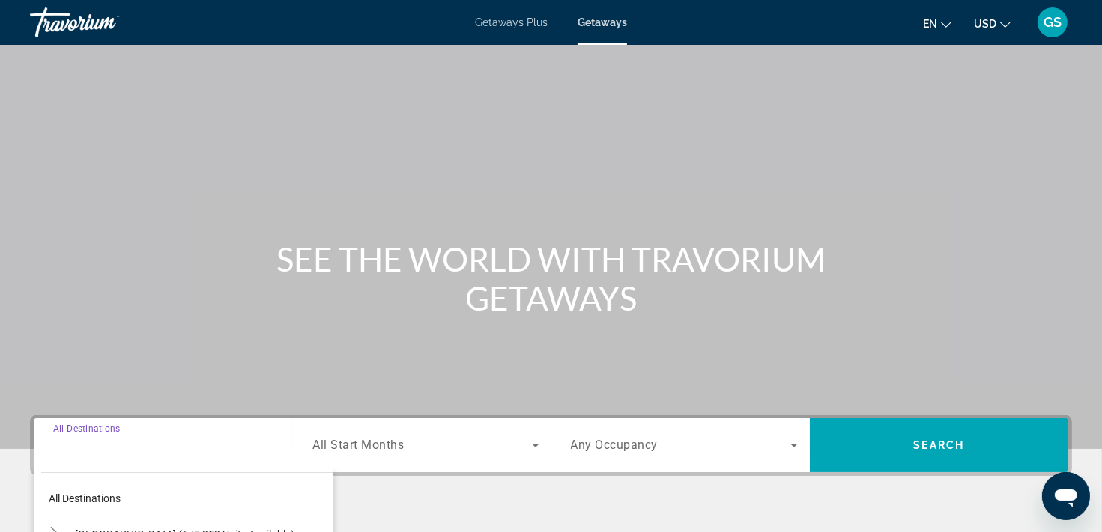
scroll to position [276, 0]
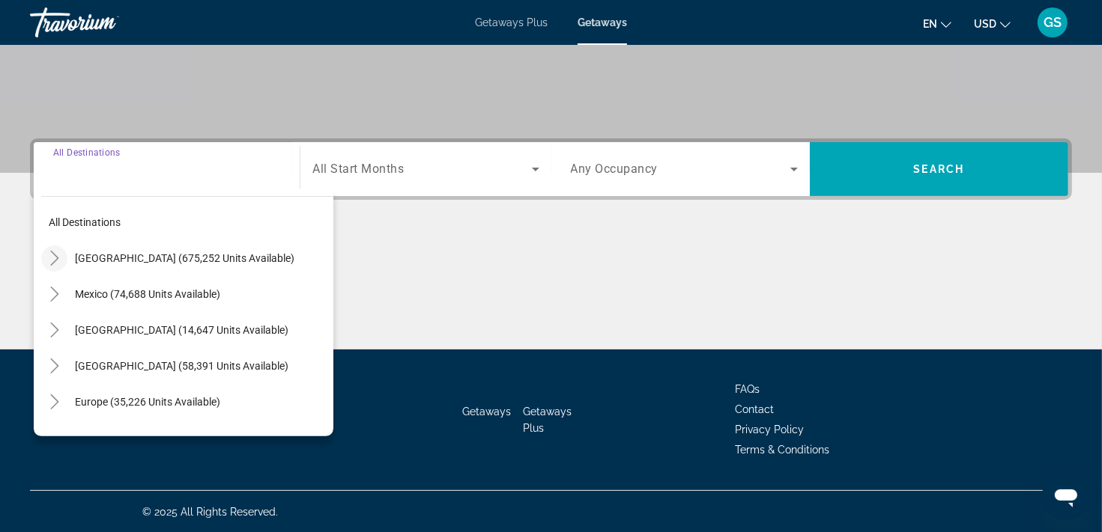
click at [55, 259] on icon "Toggle United States (675,252 units available)" at bounding box center [54, 258] width 8 height 15
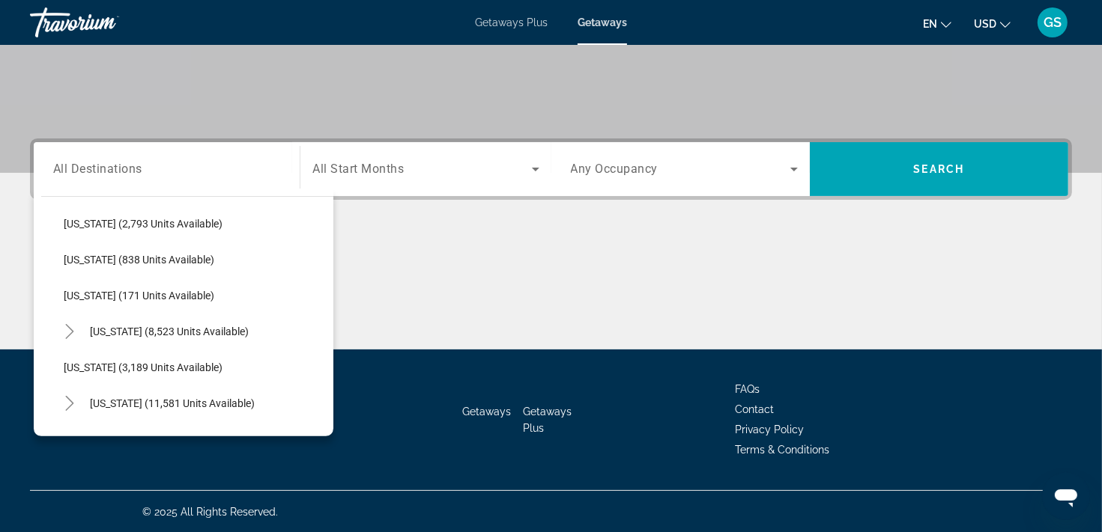
scroll to position [792, 0]
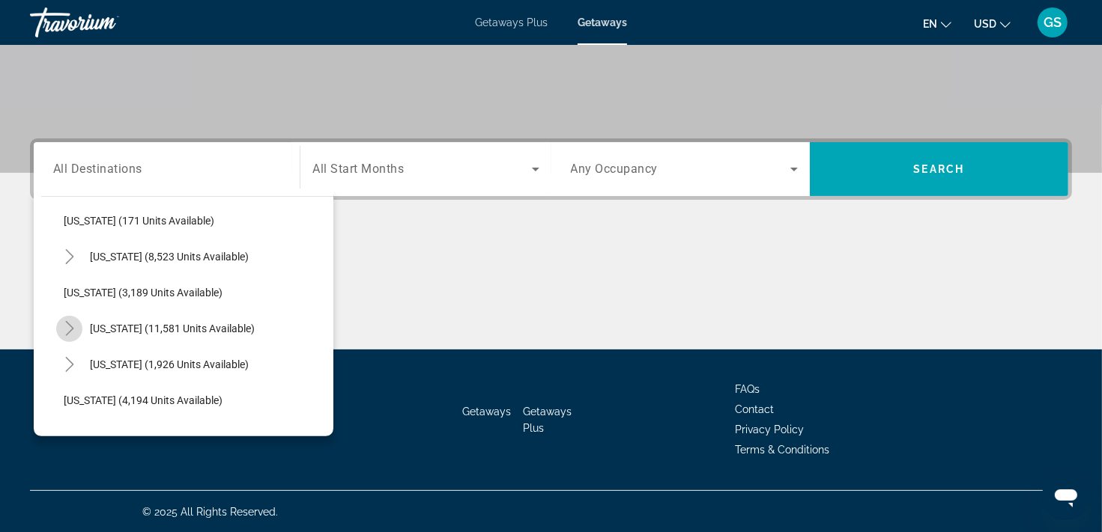
click at [70, 323] on icon "Toggle Nevada (11,581 units available)" at bounding box center [69, 328] width 15 height 15
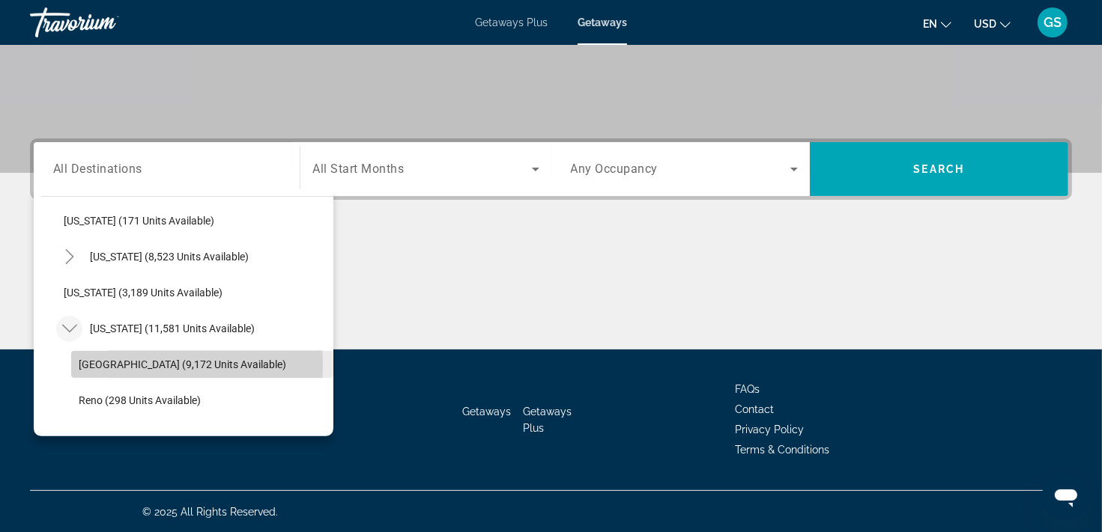
click at [120, 365] on span "Las Vegas (9,172 units available)" at bounding box center [182, 365] width 207 height 12
type input "**********"
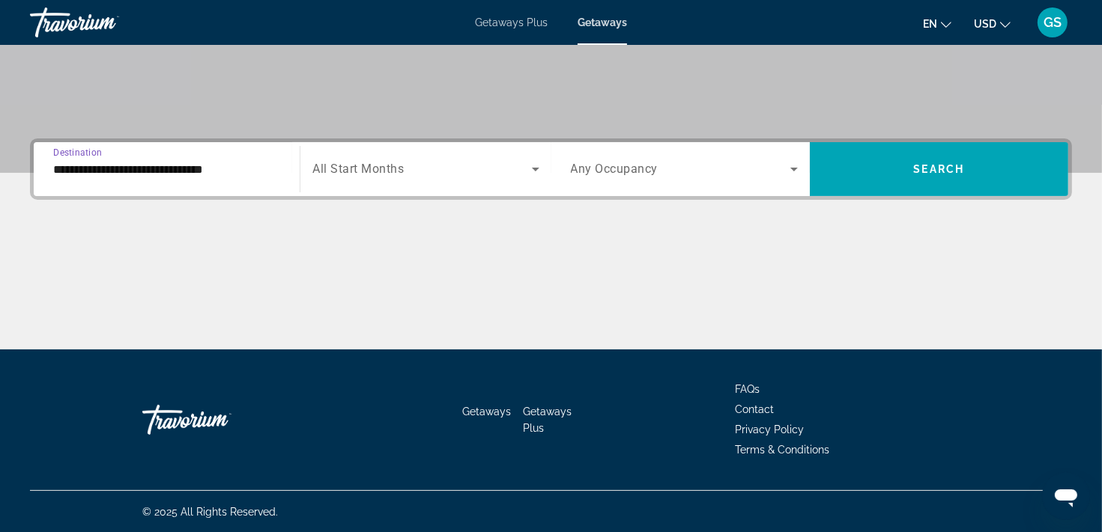
click at [474, 168] on span "Search widget" at bounding box center [421, 169] width 219 height 18
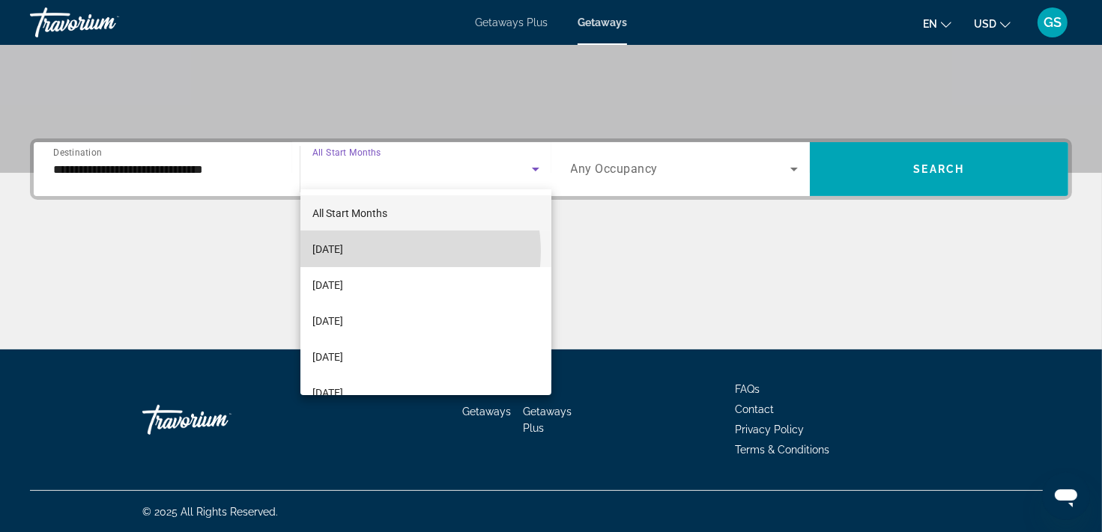
click at [343, 252] on span "[DATE]" at bounding box center [327, 249] width 31 height 18
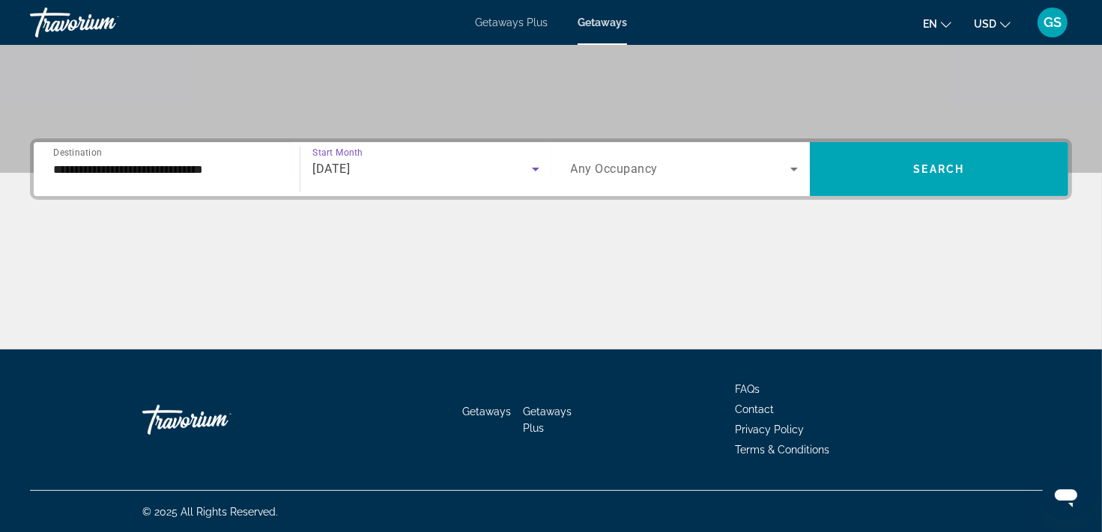
click at [775, 173] on span "Search widget" at bounding box center [680, 169] width 219 height 18
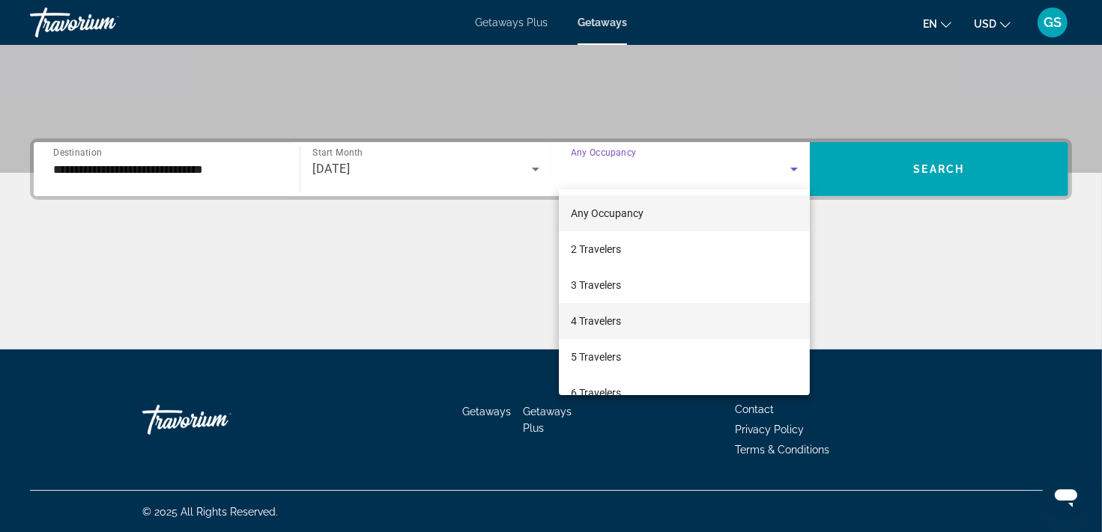
click at [630, 321] on mat-option "4 Travelers" at bounding box center [684, 321] width 251 height 36
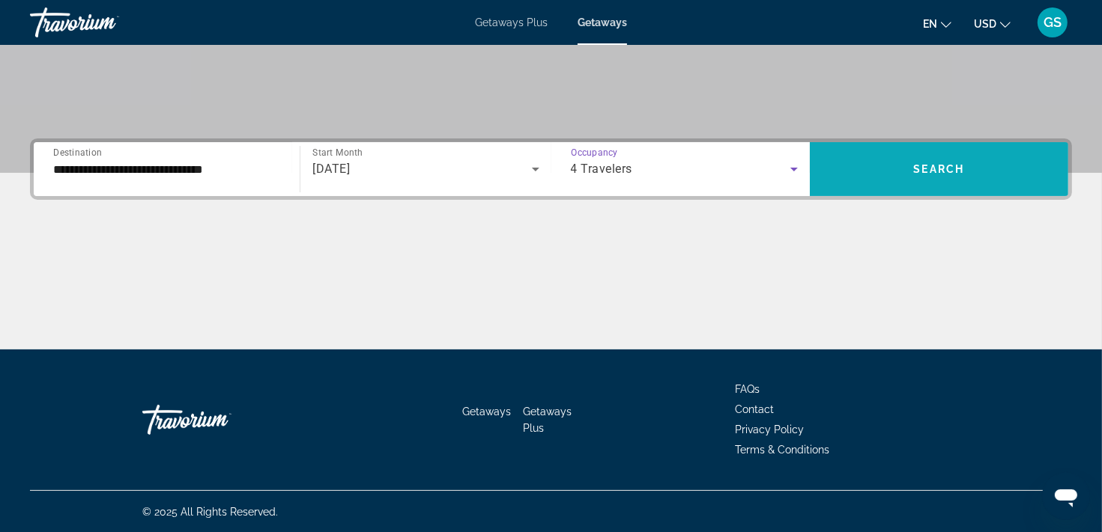
click at [913, 161] on span "Search widget" at bounding box center [938, 169] width 258 height 36
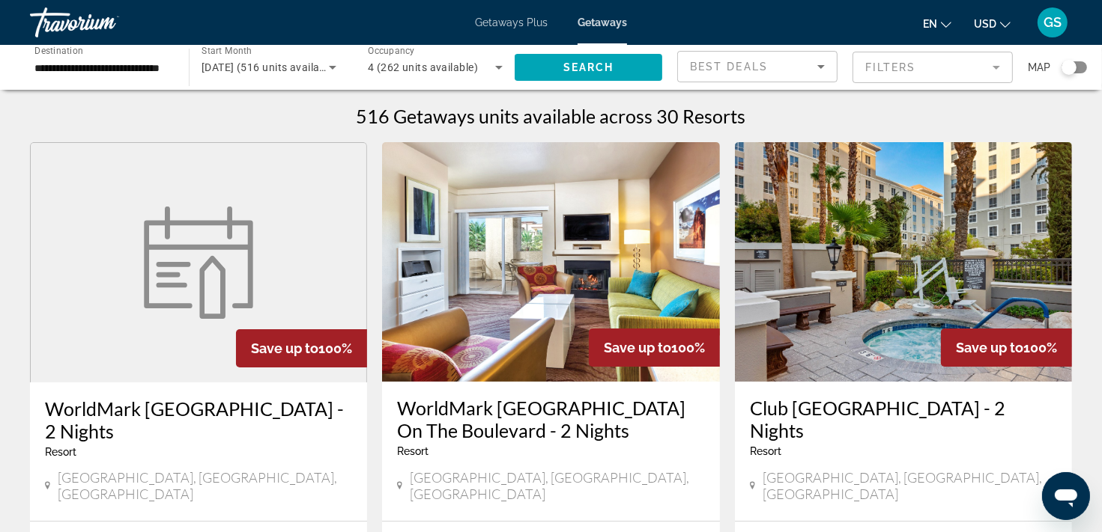
click at [908, 234] on img "Main content" at bounding box center [903, 262] width 337 height 240
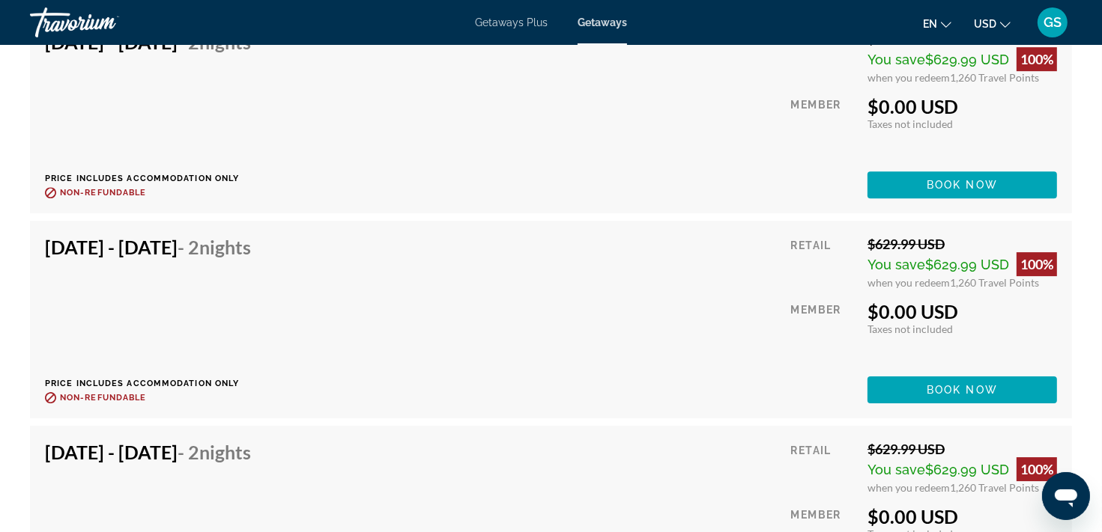
scroll to position [4343, 0]
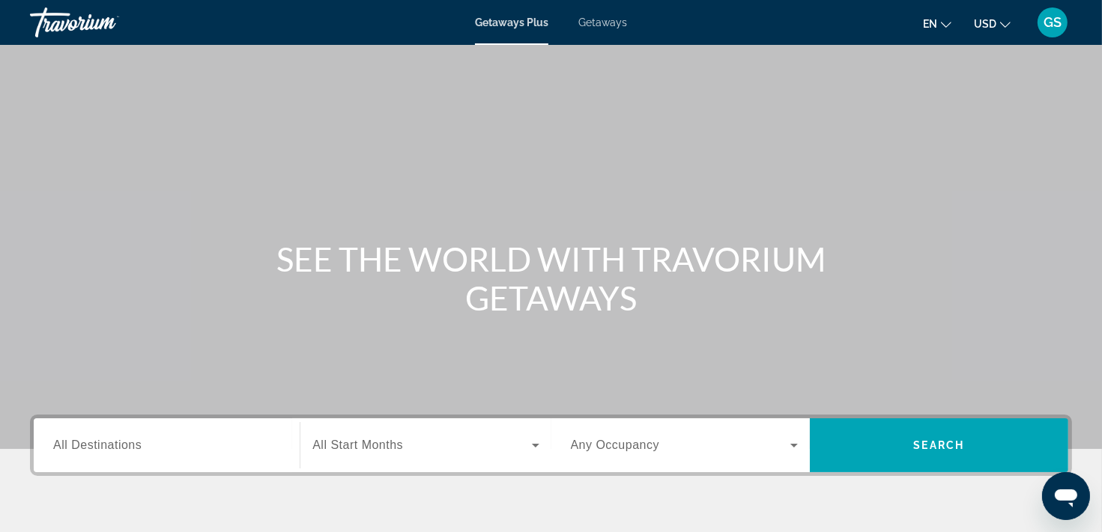
click at [612, 22] on span "Getaways" at bounding box center [602, 22] width 49 height 12
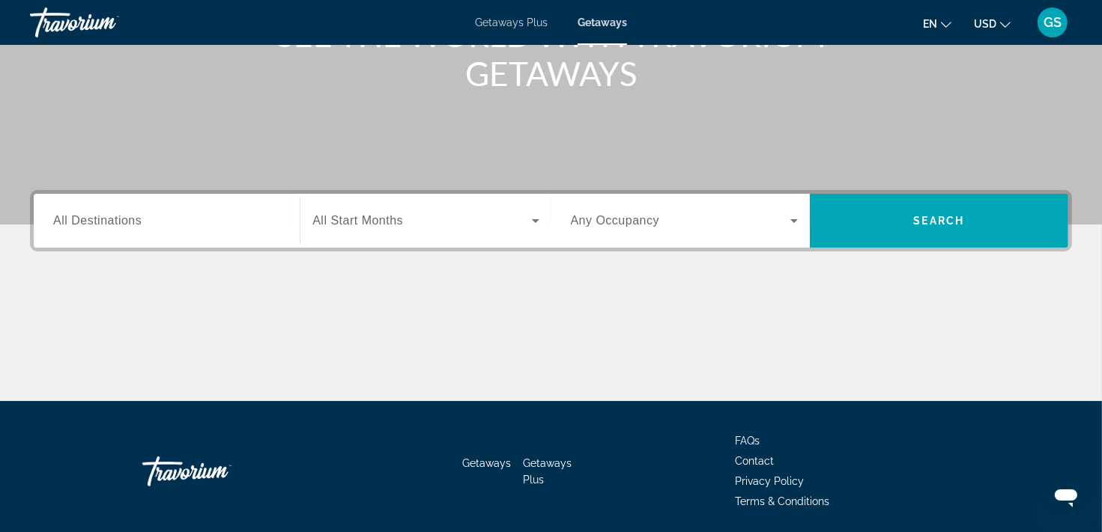
click at [156, 230] on div "Search widget" at bounding box center [166, 221] width 227 height 43
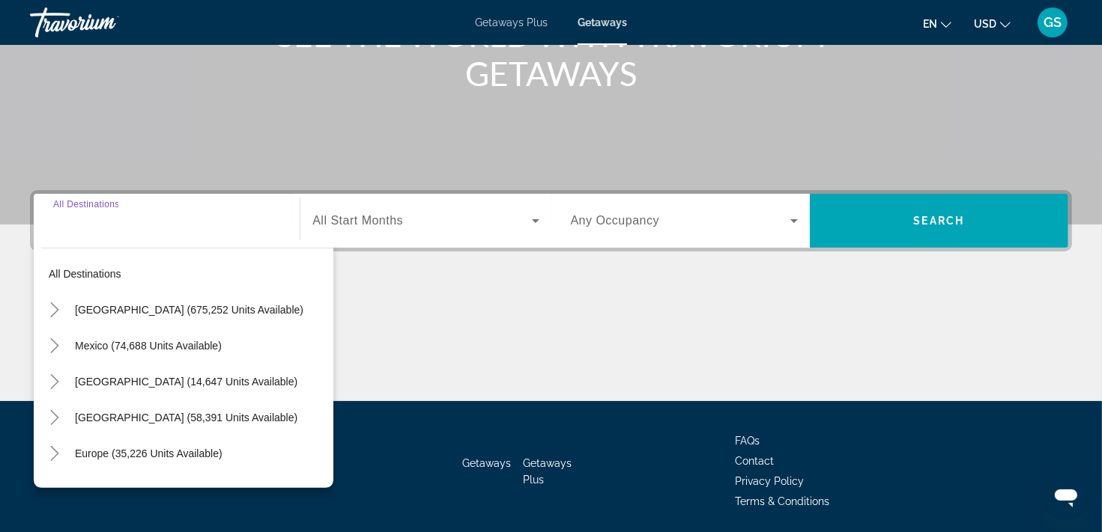
scroll to position [276, 0]
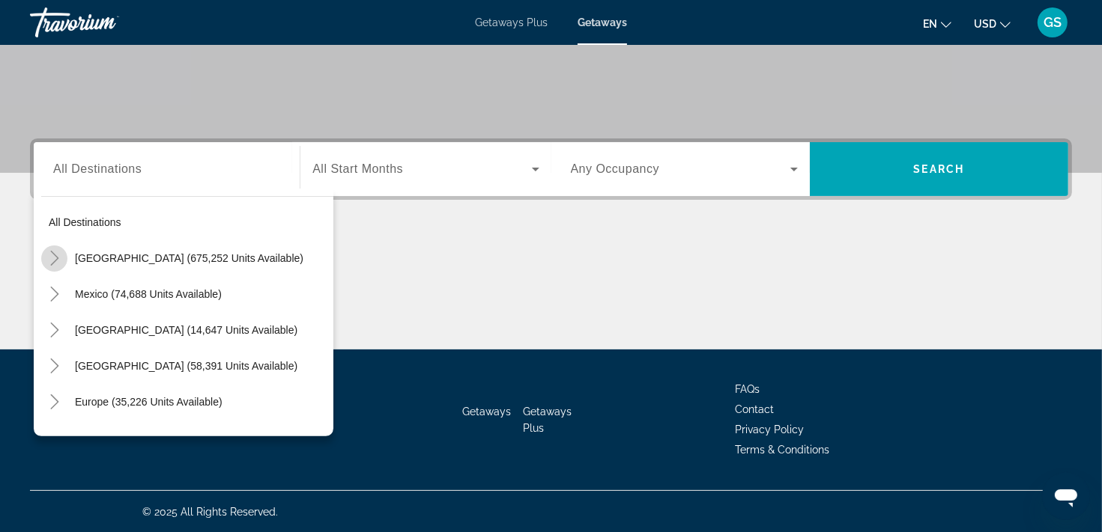
click at [54, 262] on icon "Toggle United States (675,252 units available)" at bounding box center [54, 258] width 15 height 15
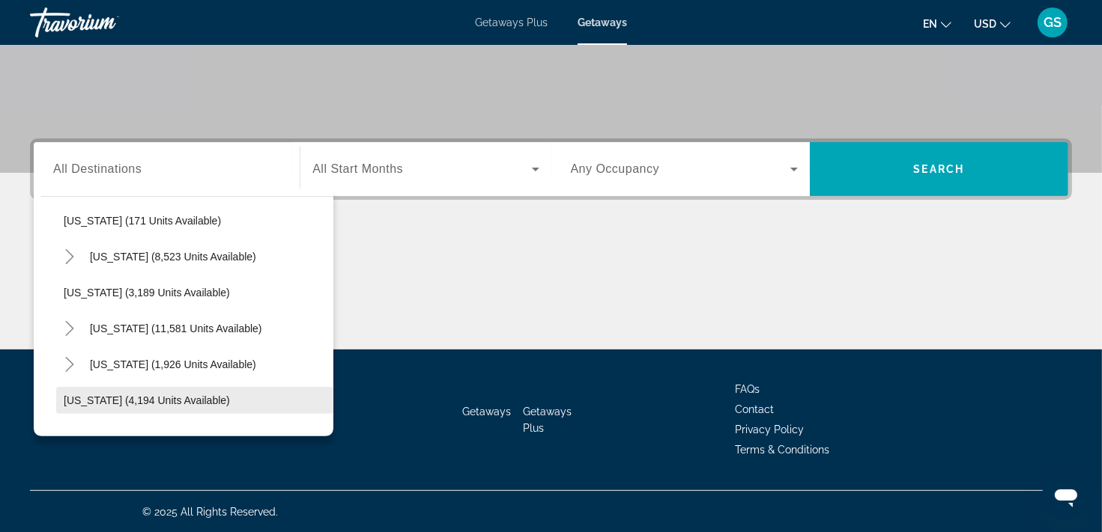
scroll to position [867, 0]
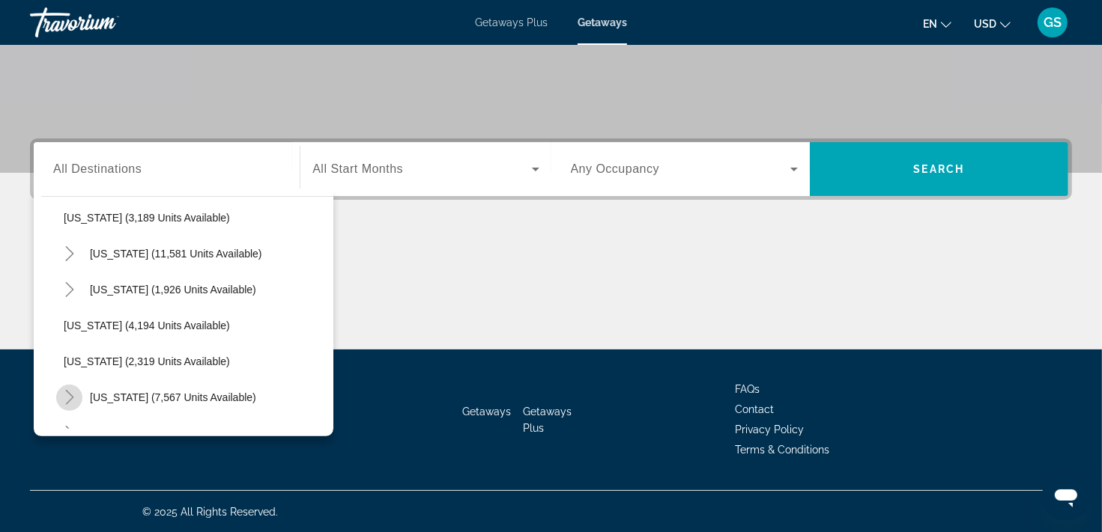
click at [64, 398] on icon "Toggle New York (7,567 units available)" at bounding box center [69, 397] width 15 height 15
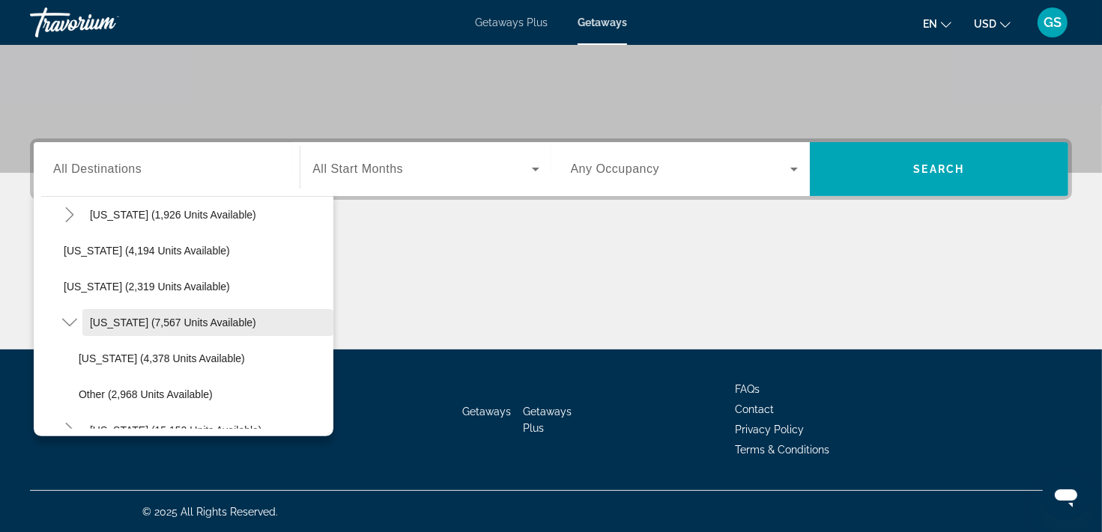
click at [213, 322] on span "[US_STATE] (7,567 units available)" at bounding box center [173, 323] width 166 height 12
type input "**********"
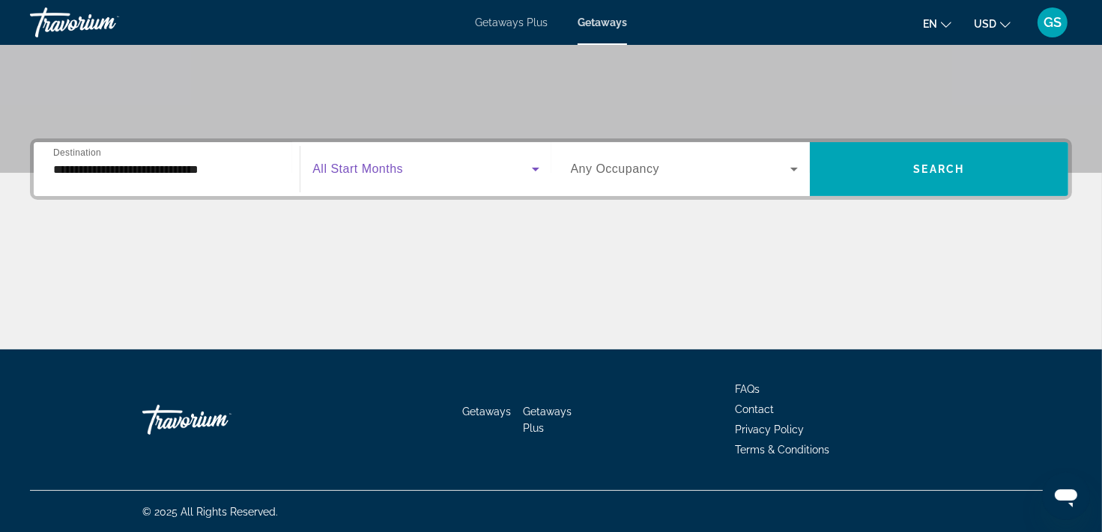
click at [474, 166] on span "Search widget" at bounding box center [421, 169] width 219 height 18
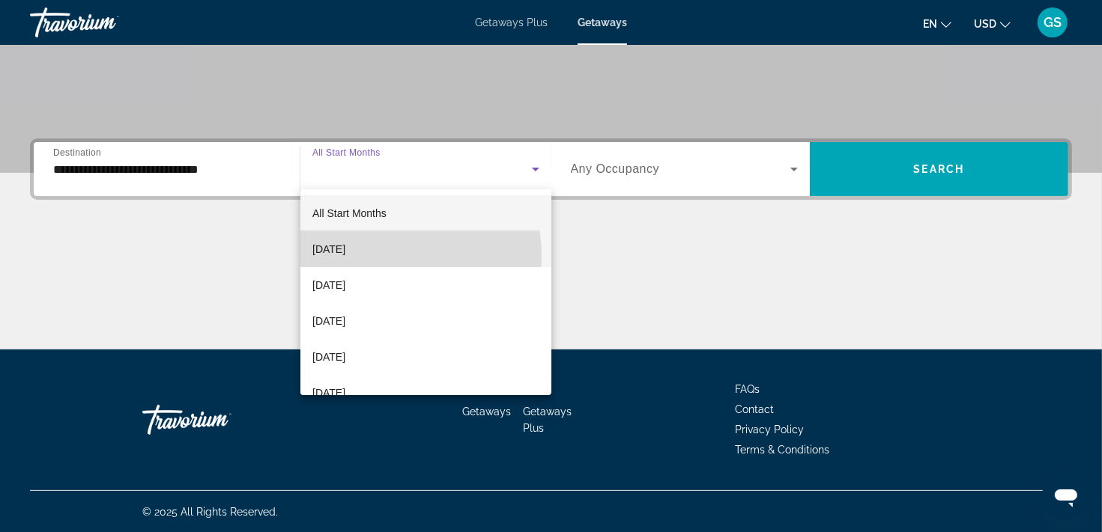
click at [345, 257] on span "[DATE]" at bounding box center [328, 249] width 33 height 18
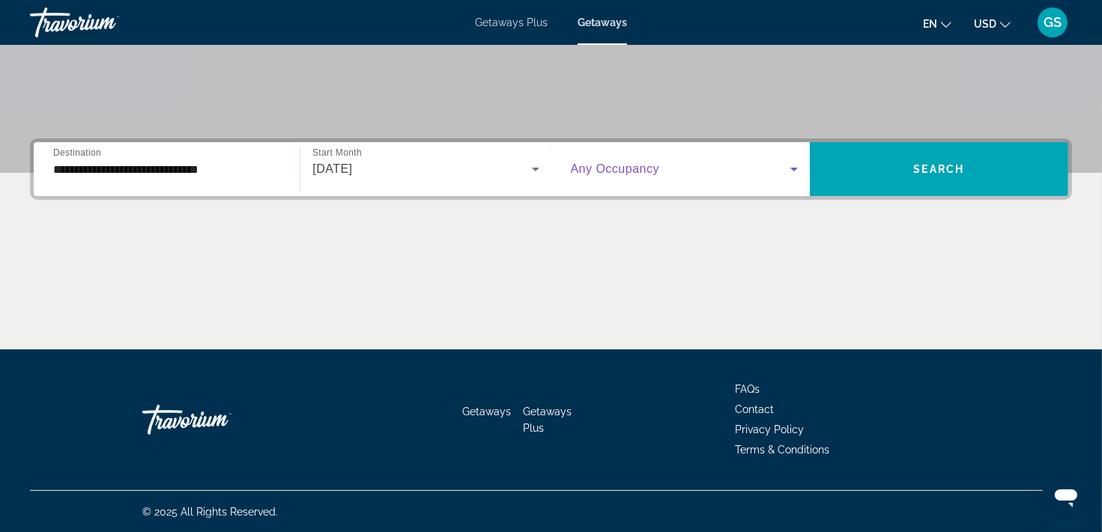
click at [731, 174] on span "Search widget" at bounding box center [680, 169] width 219 height 18
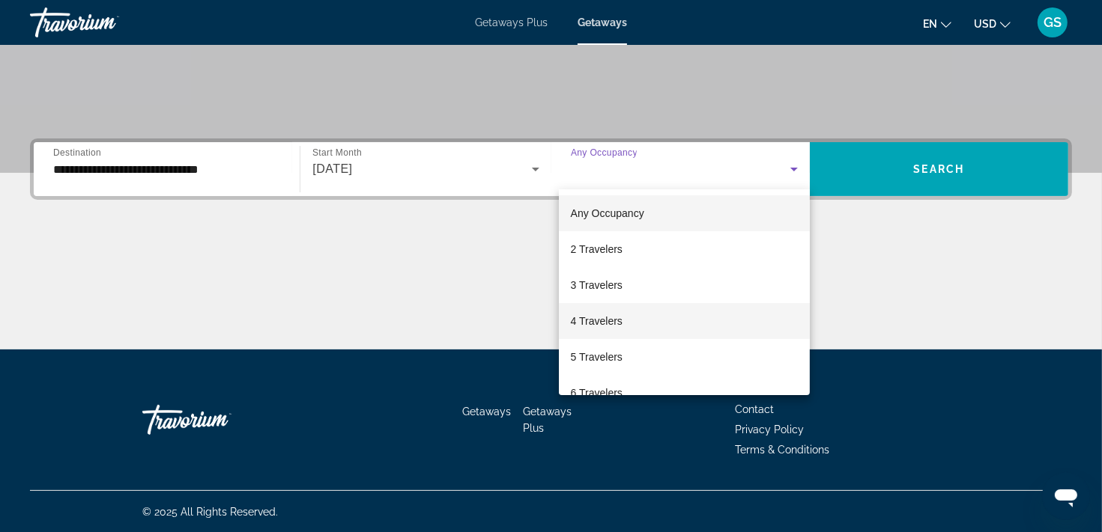
click at [628, 324] on mat-option "4 Travelers" at bounding box center [684, 321] width 251 height 36
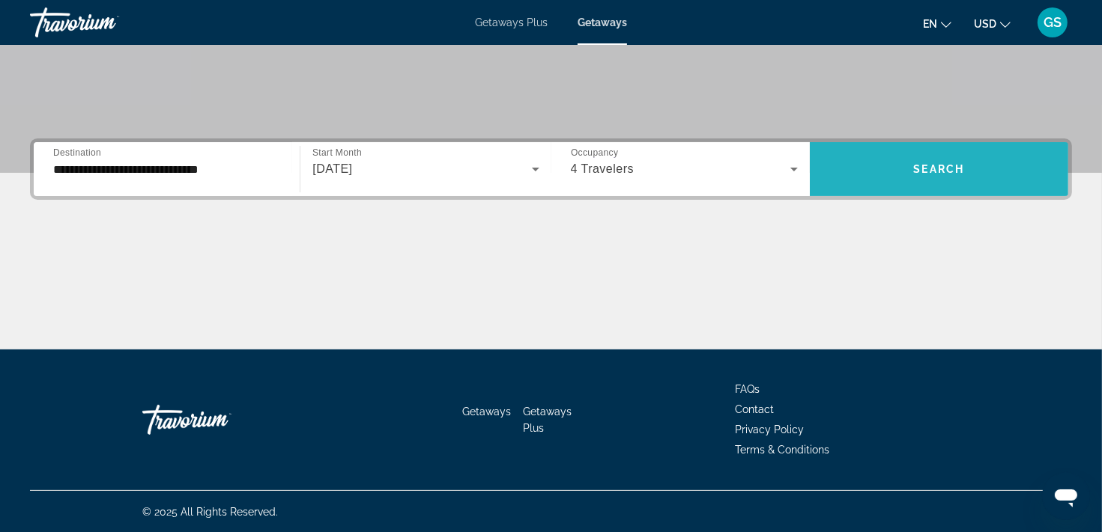
click at [910, 165] on span "Search widget" at bounding box center [938, 169] width 258 height 36
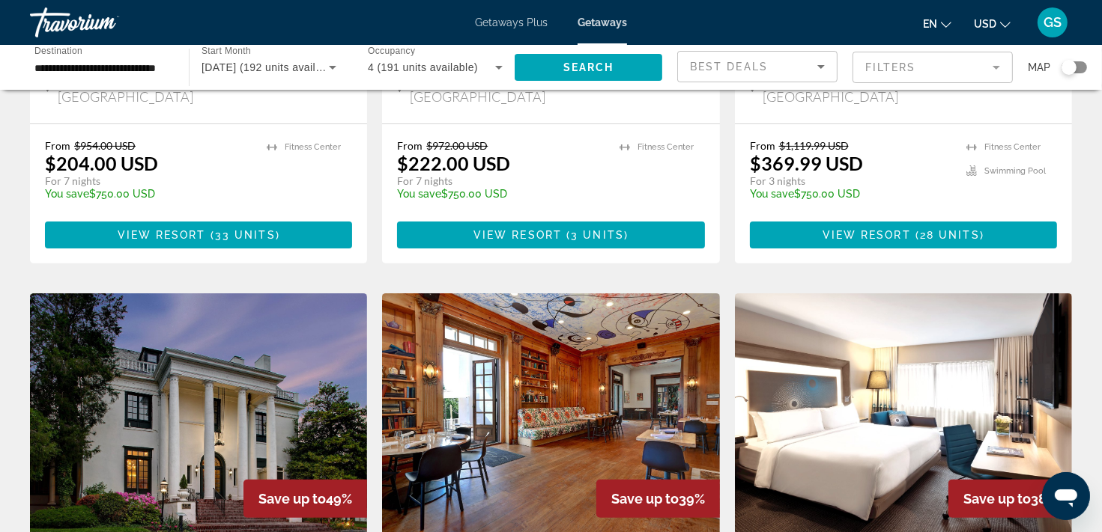
scroll to position [524, 0]
